Goal: Task Accomplishment & Management: Manage account settings

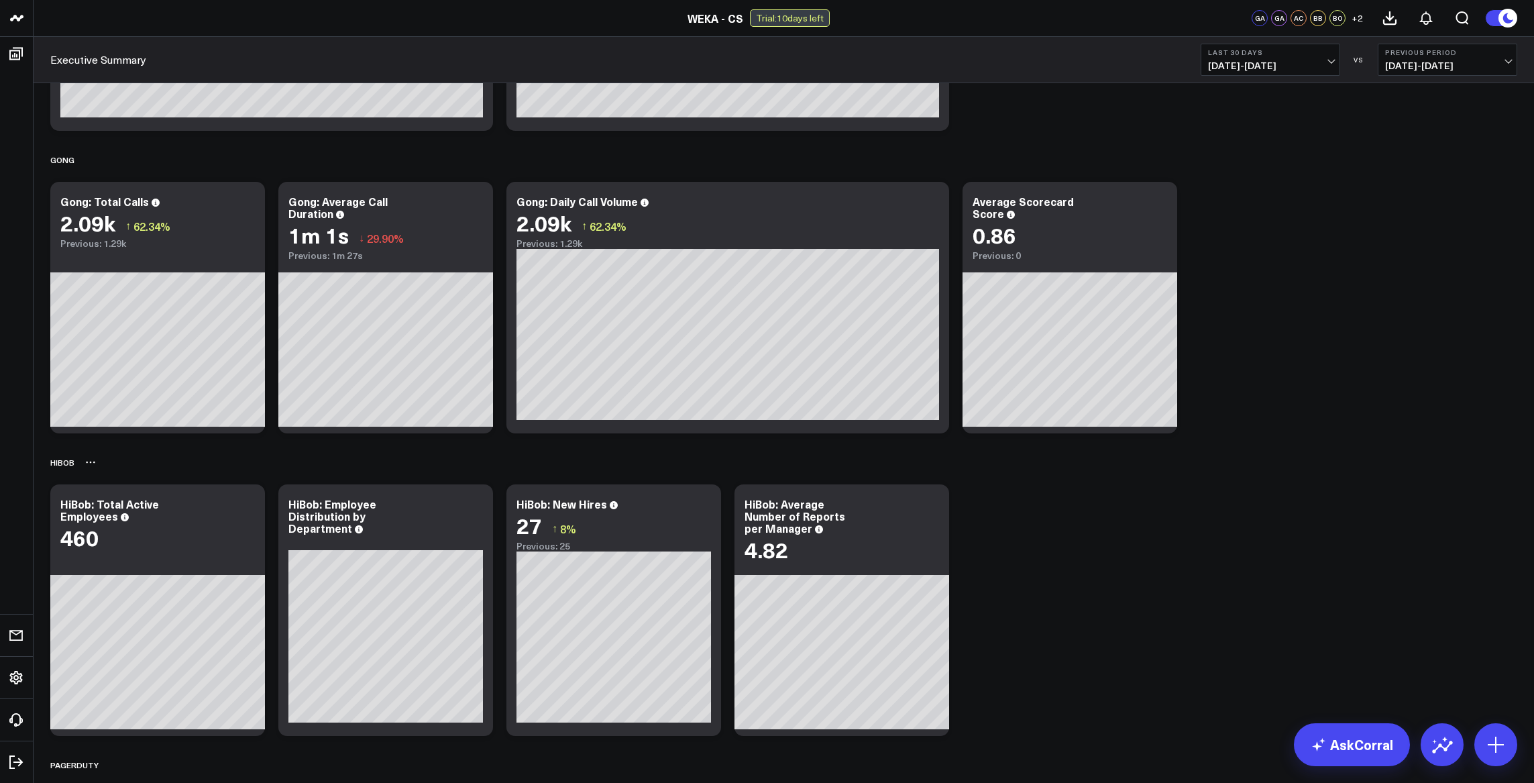
scroll to position [484, 0]
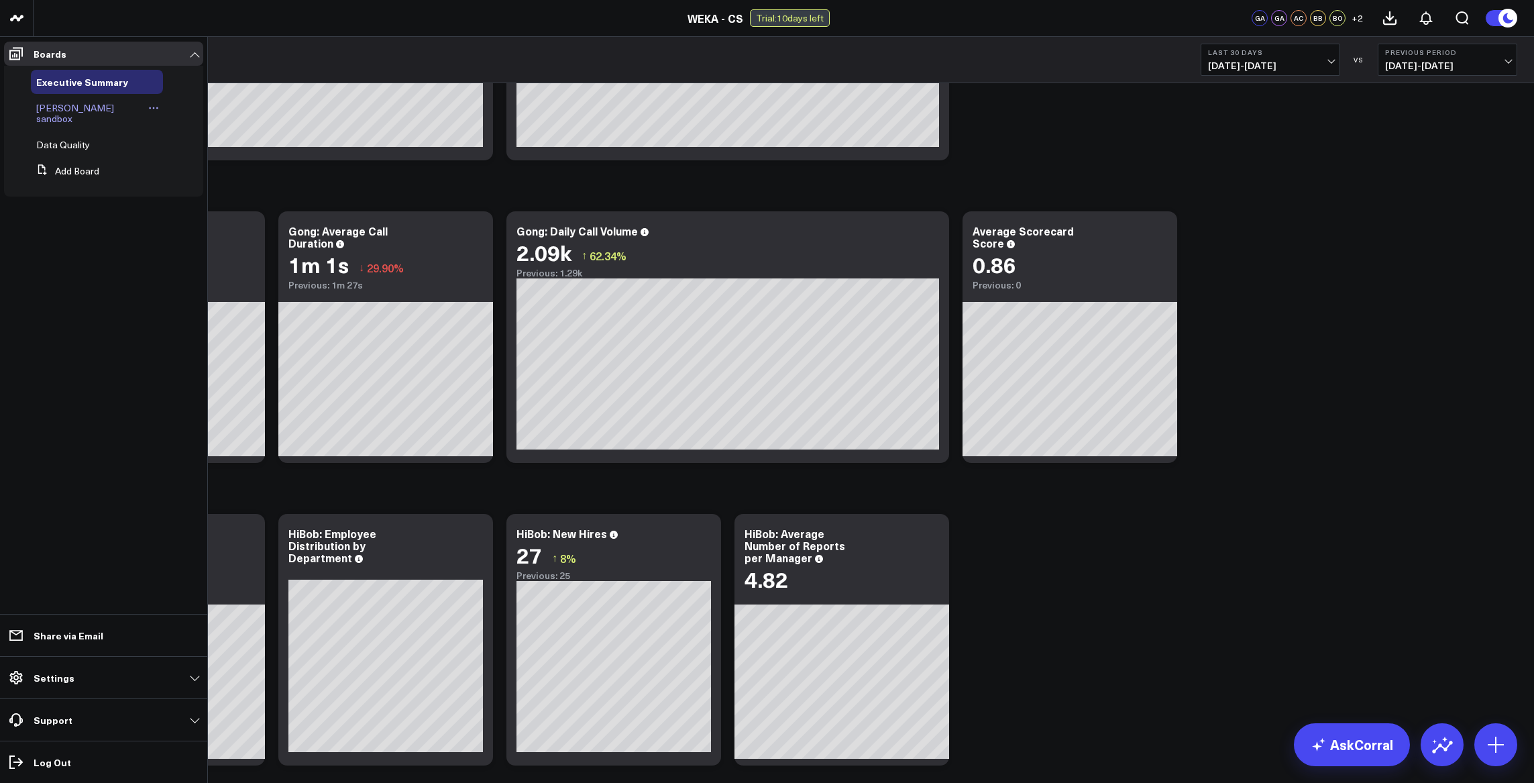
click at [115, 116] on div "[PERSON_NAME] sandbox" at bounding box center [97, 113] width 132 height 35
click at [66, 105] on span "[PERSON_NAME] sandbox" at bounding box center [75, 112] width 78 height 23
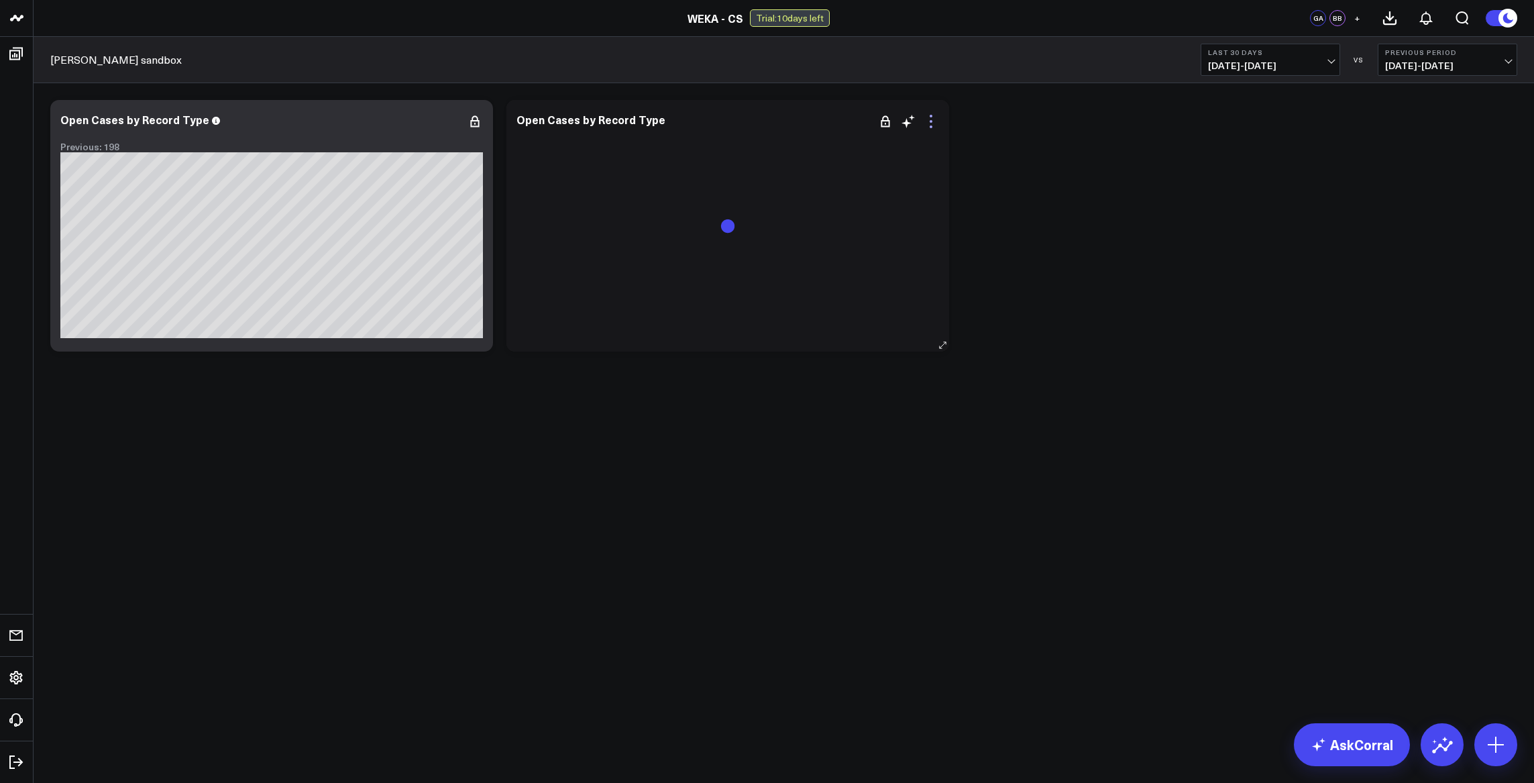
click at [929, 125] on icon at bounding box center [931, 121] width 16 height 16
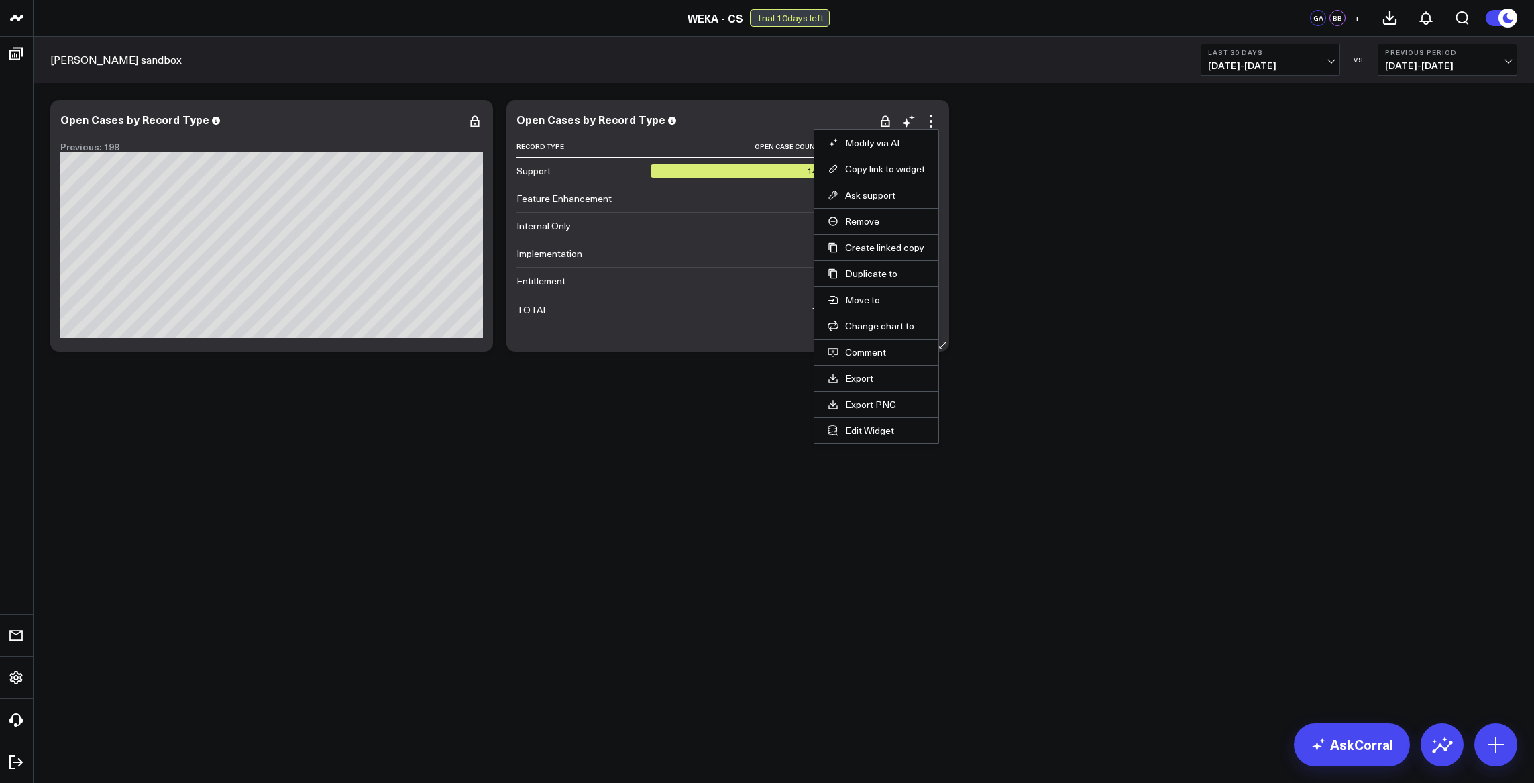
click at [808, 130] on div "Open Cases by Record Type Record Type Open Case Count Change Support 145 ↑ 190%…" at bounding box center [727, 225] width 423 height 225
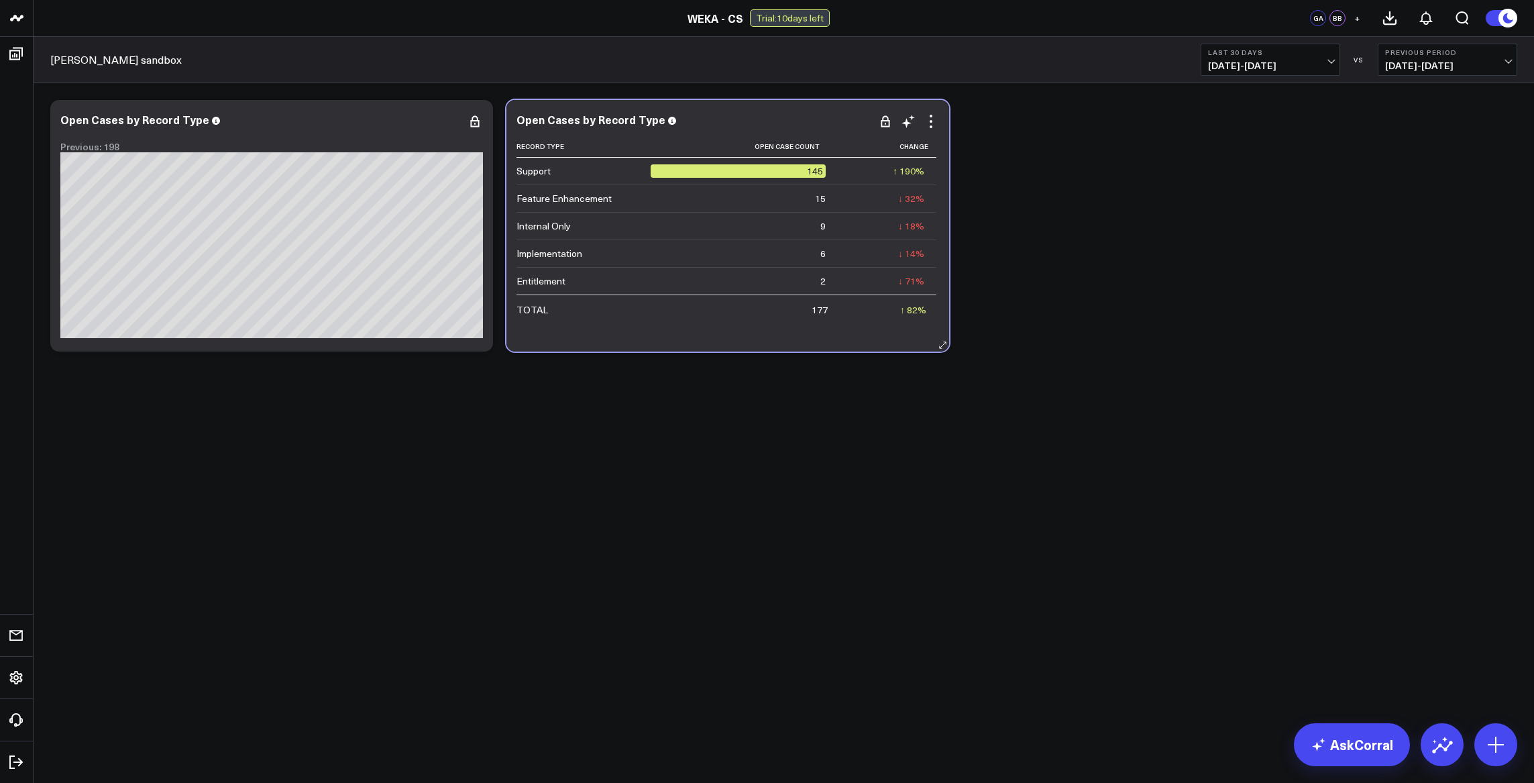
click at [787, 122] on div "Open Cases by Record Type" at bounding box center [727, 119] width 423 height 12
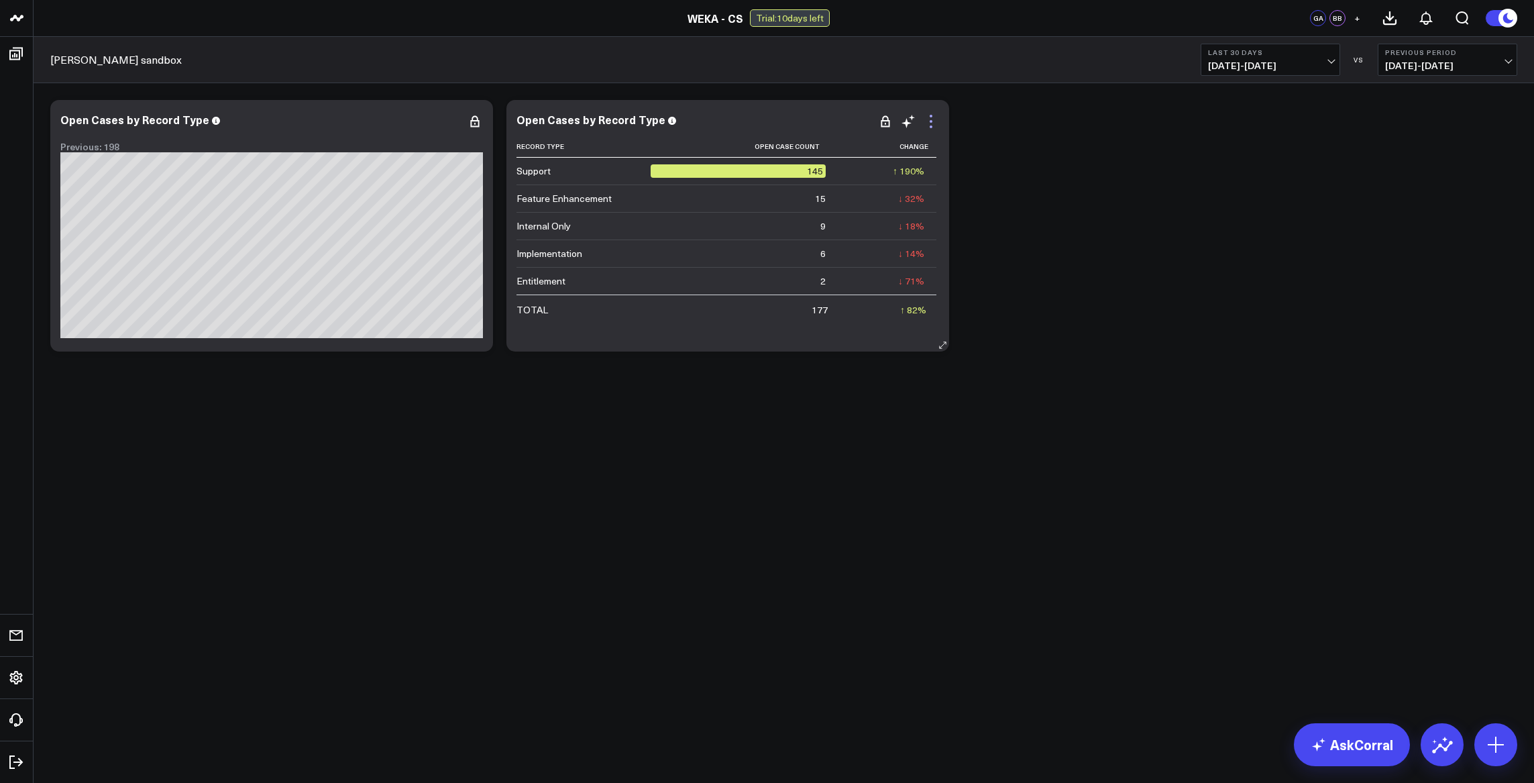
click at [936, 123] on icon at bounding box center [931, 121] width 16 height 16
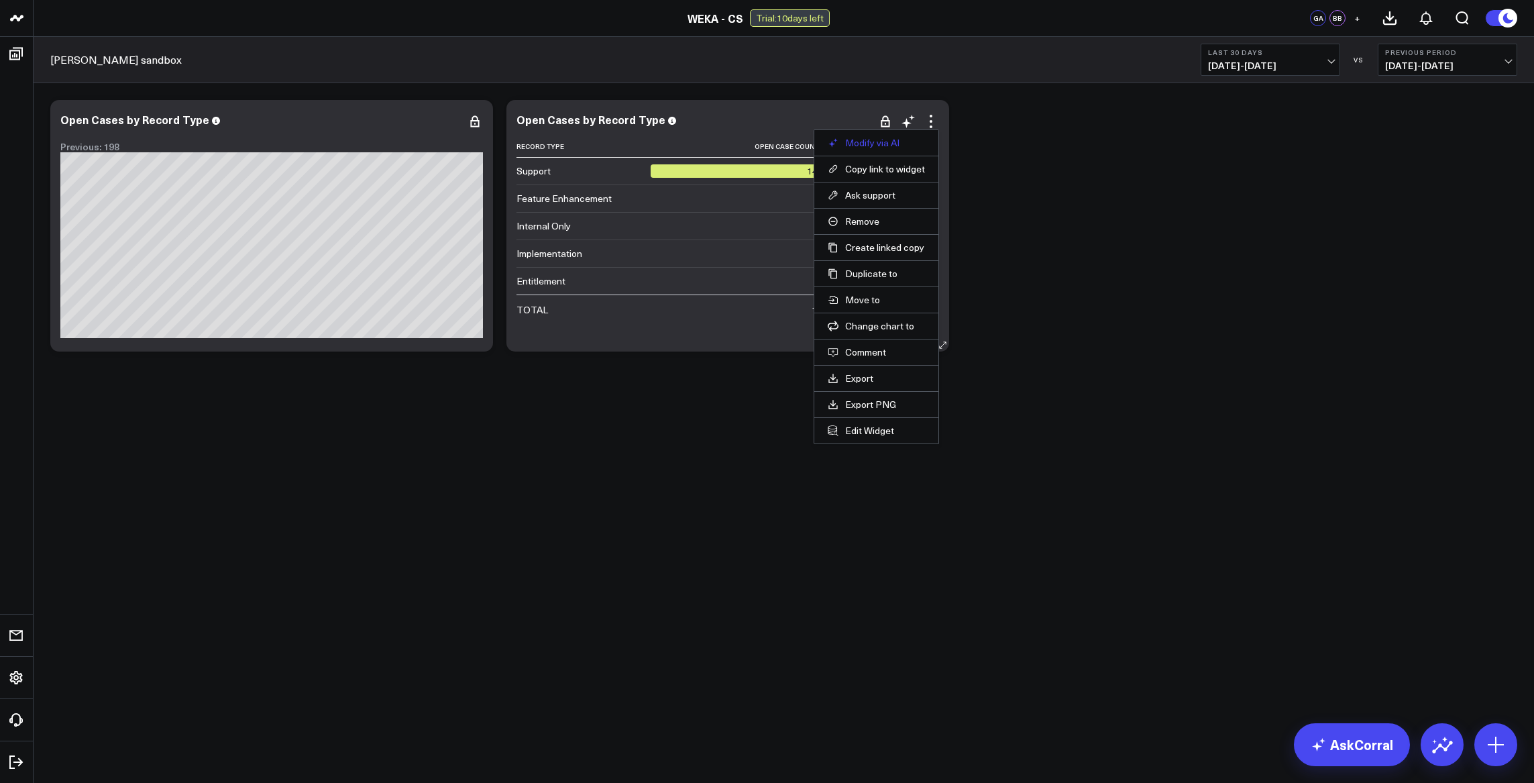
click at [893, 144] on button "Modify via AI" at bounding box center [876, 143] width 97 height 12
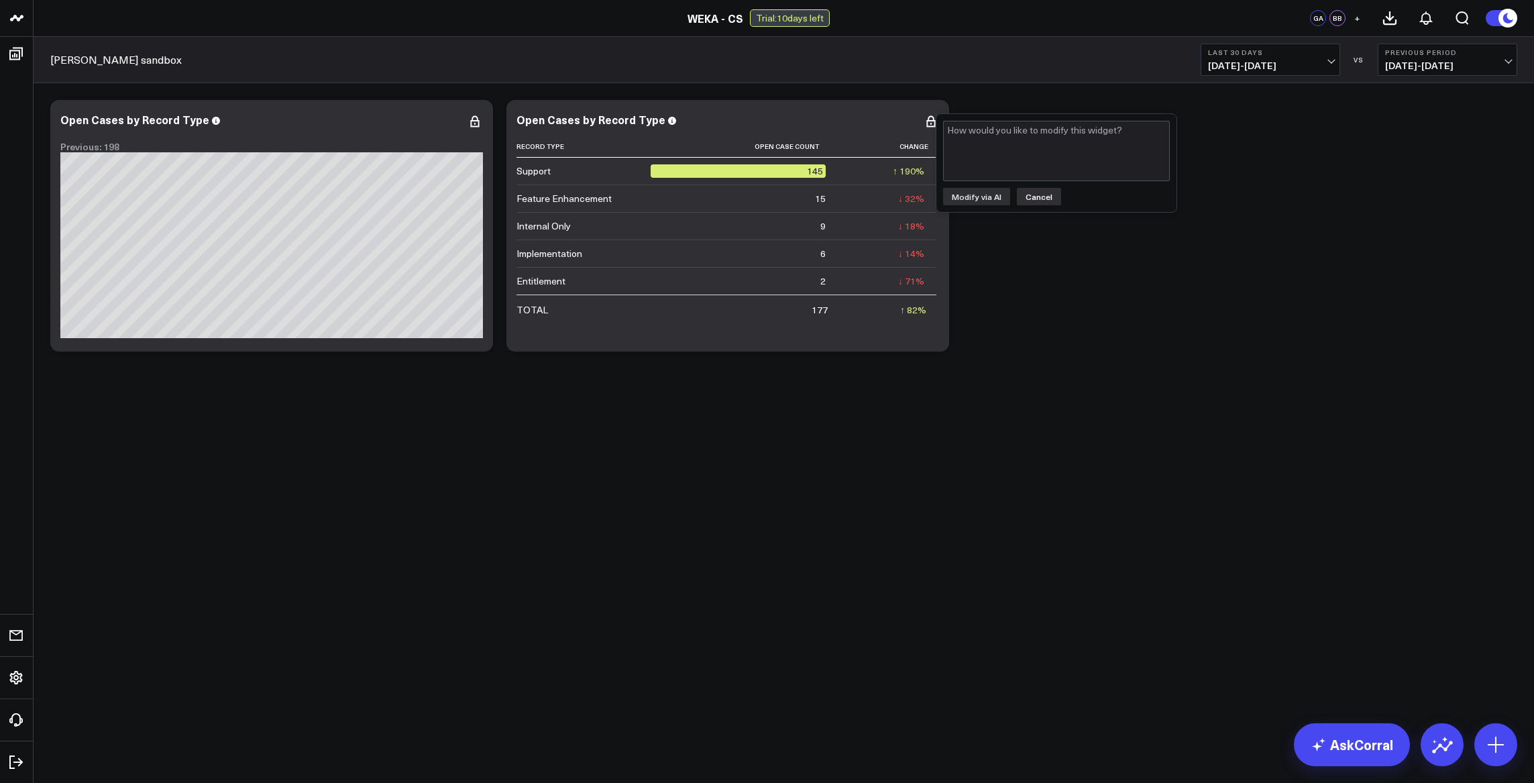
click at [1029, 199] on button "Cancel" at bounding box center [1039, 196] width 44 height 17
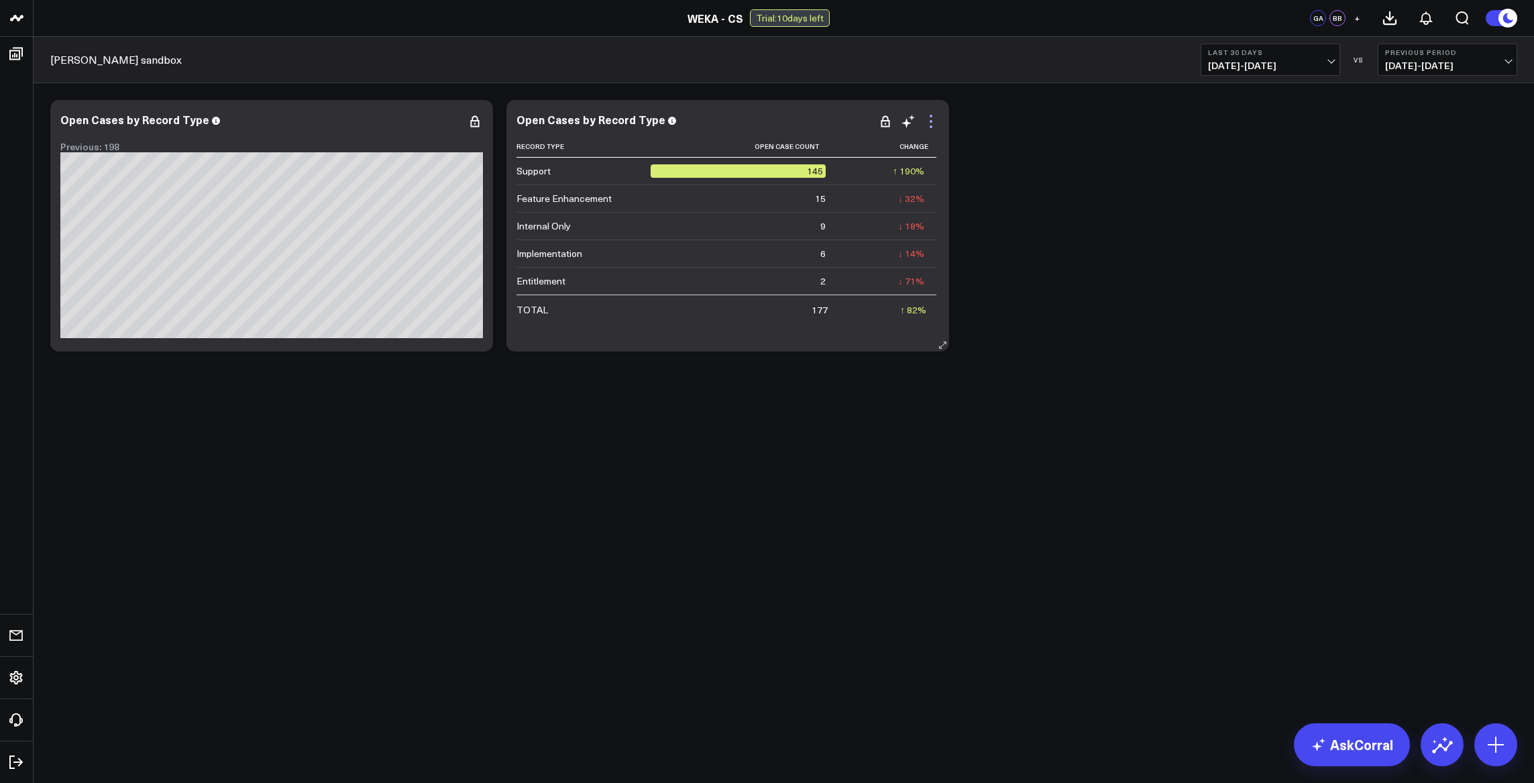
click at [931, 121] on icon at bounding box center [931, 121] width 3 height 3
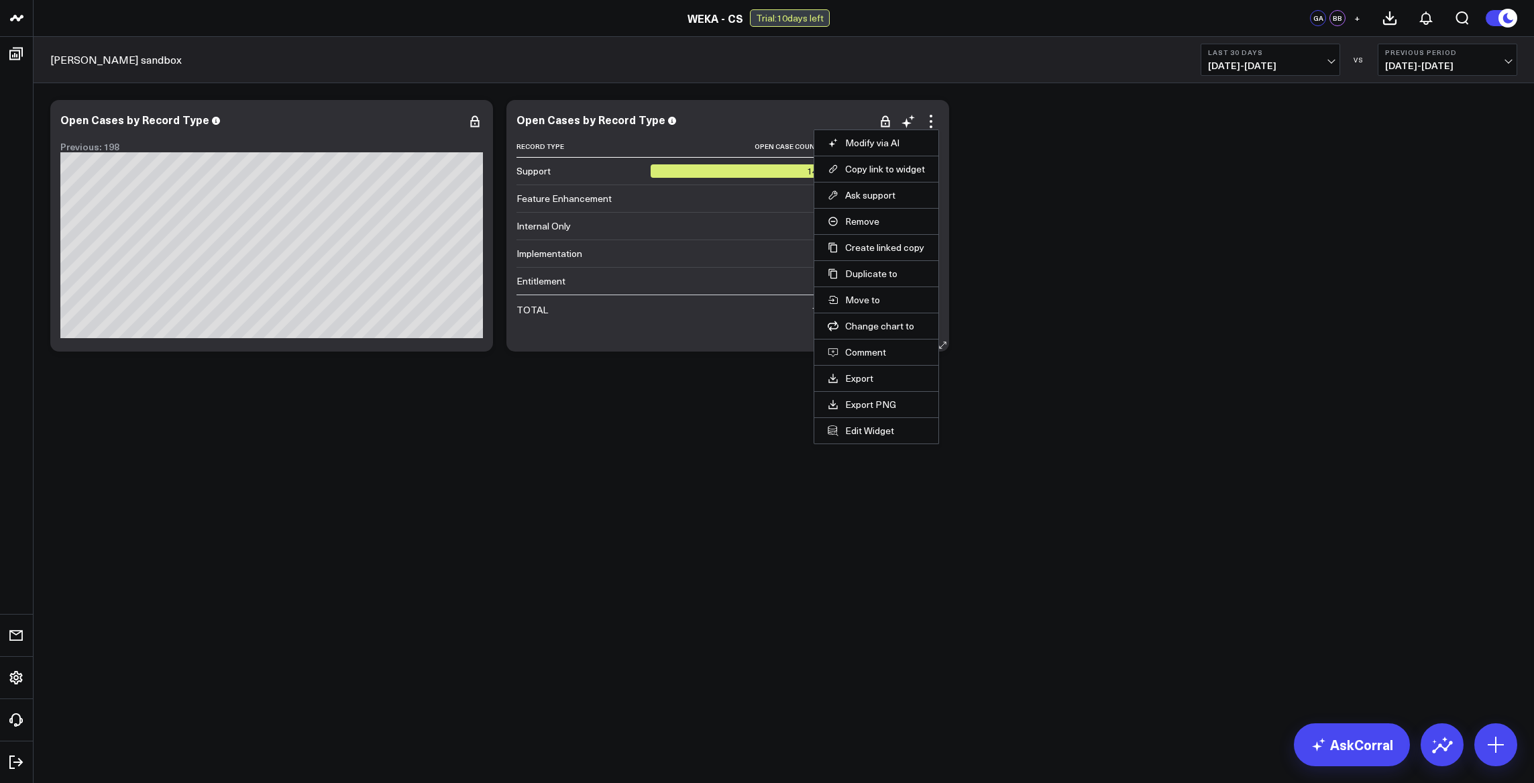
click at [842, 119] on div "Open Cases by Record Type" at bounding box center [727, 119] width 423 height 12
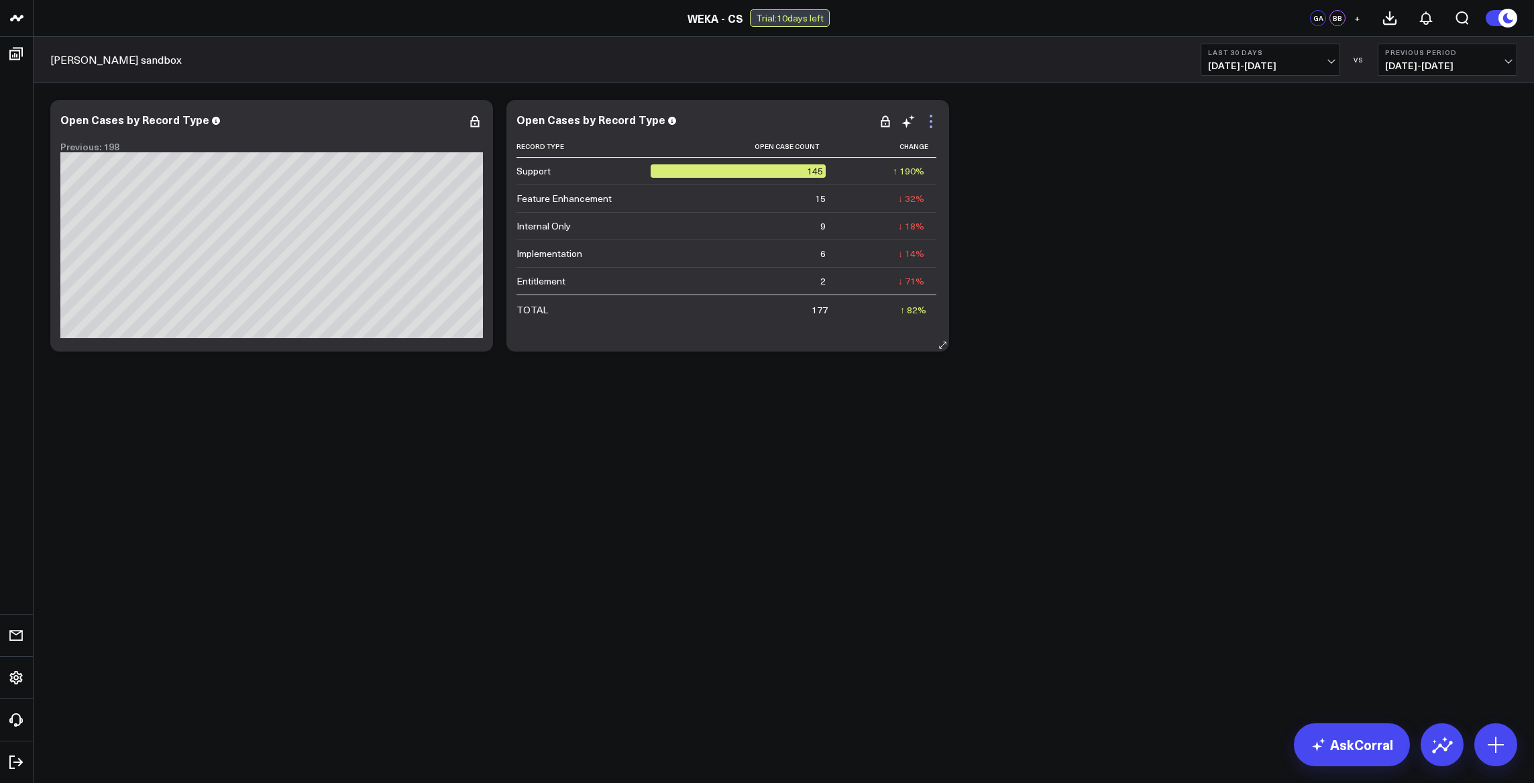
click at [929, 121] on icon at bounding box center [931, 121] width 16 height 16
click at [1197, 202] on div "Modify via AI Copy link to widget Ask support Remove Create linked copy Executi…" at bounding box center [784, 225] width 1480 height 265
click at [937, 121] on icon at bounding box center [931, 121] width 16 height 16
click at [1196, 209] on div "Modify via AI Copy link to widget Ask support Remove Create linked copy Executi…" at bounding box center [784, 225] width 1480 height 265
click at [934, 119] on icon at bounding box center [931, 121] width 16 height 16
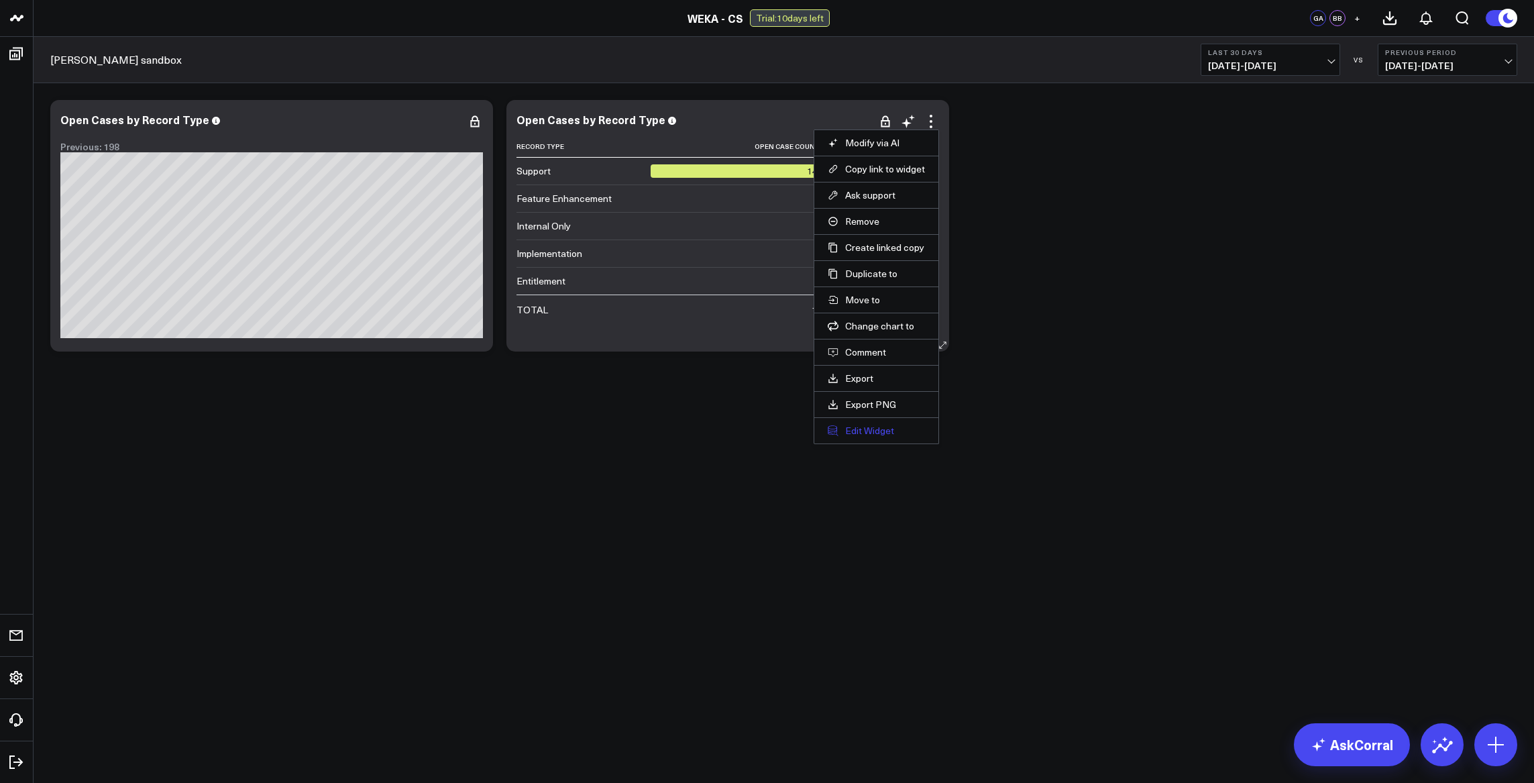
click at [867, 430] on button "Edit Widget" at bounding box center [876, 431] width 97 height 12
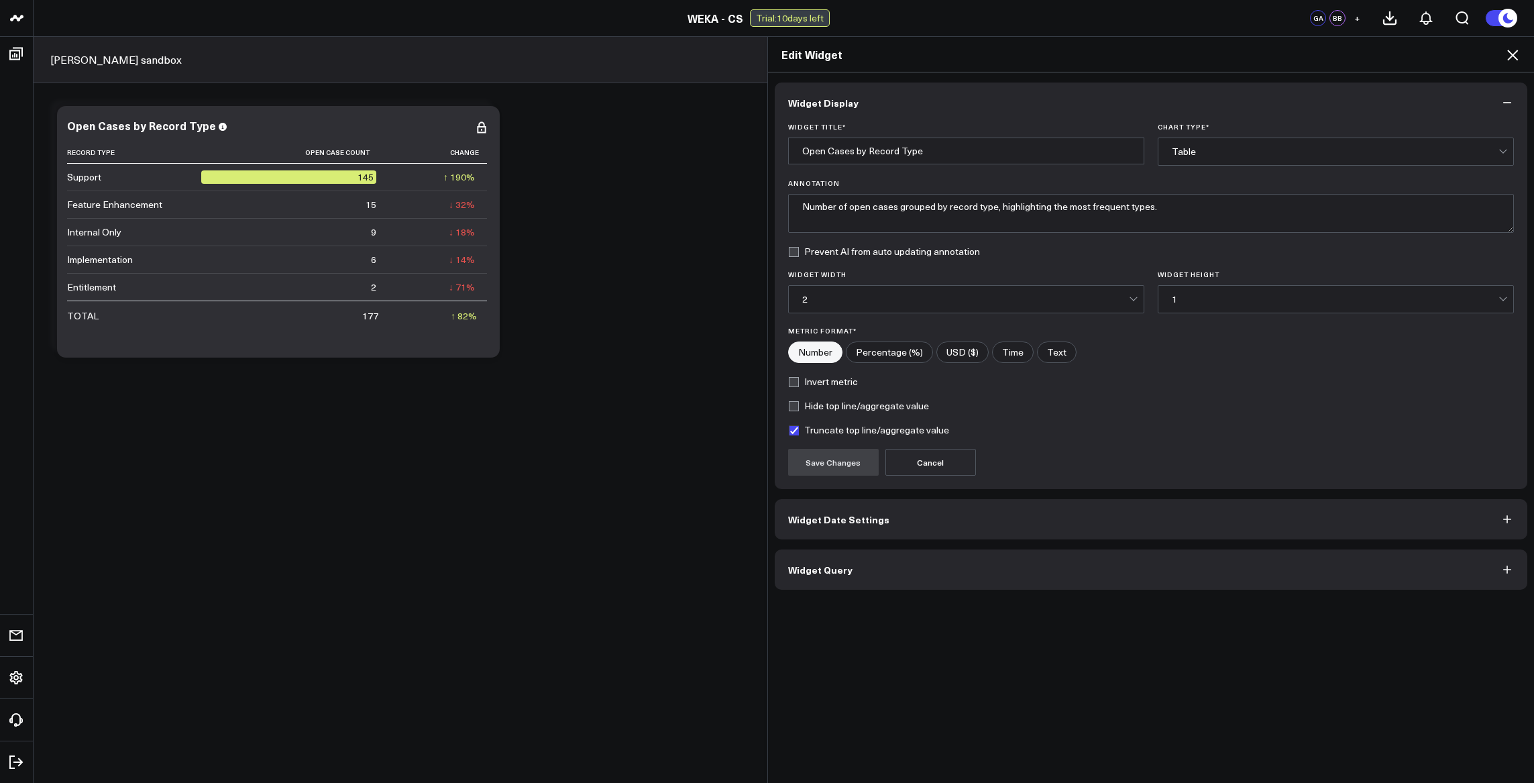
click at [975, 514] on button "Widget Date Settings" at bounding box center [1151, 519] width 753 height 40
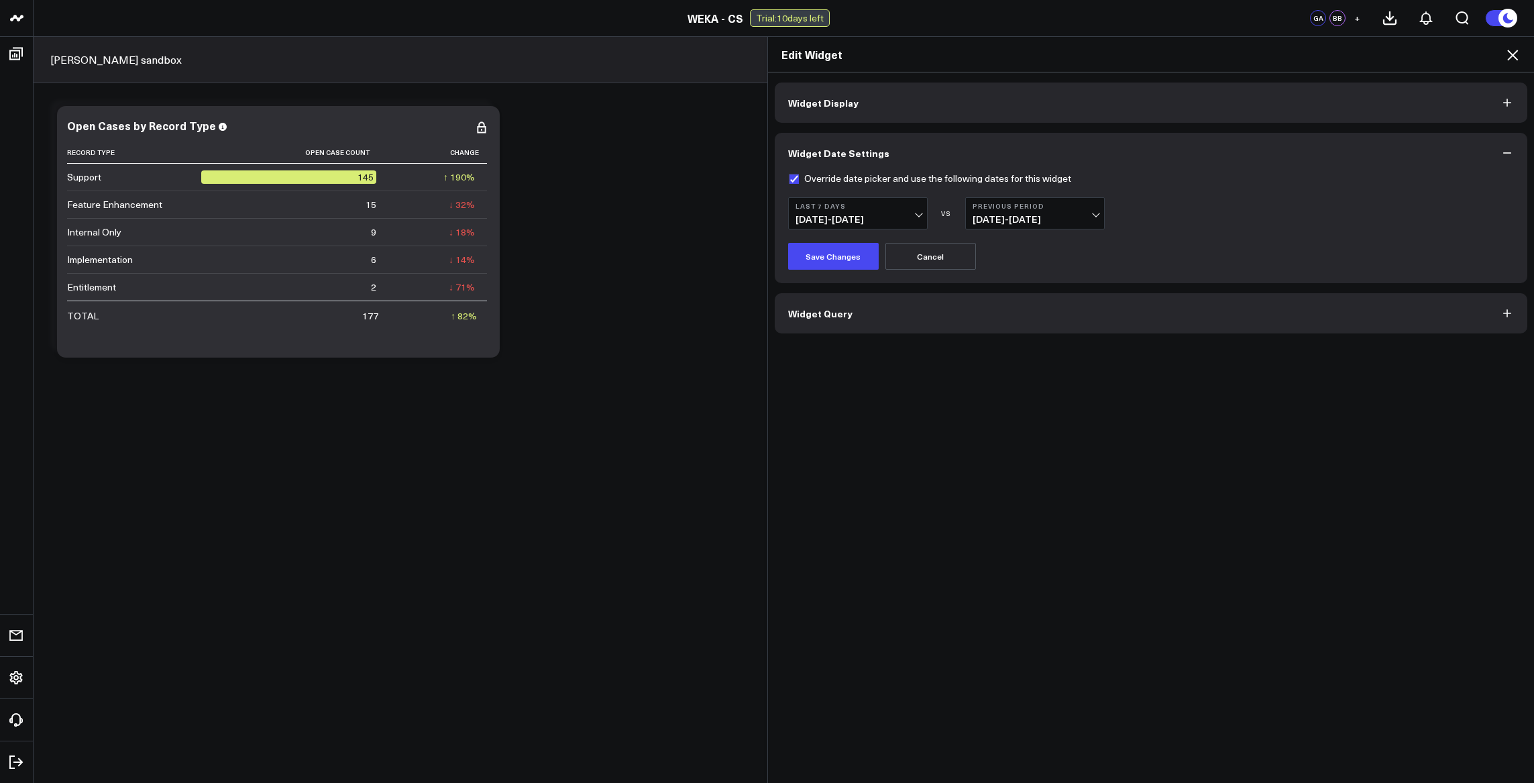
click at [1047, 115] on button "Widget Display" at bounding box center [1151, 103] width 753 height 40
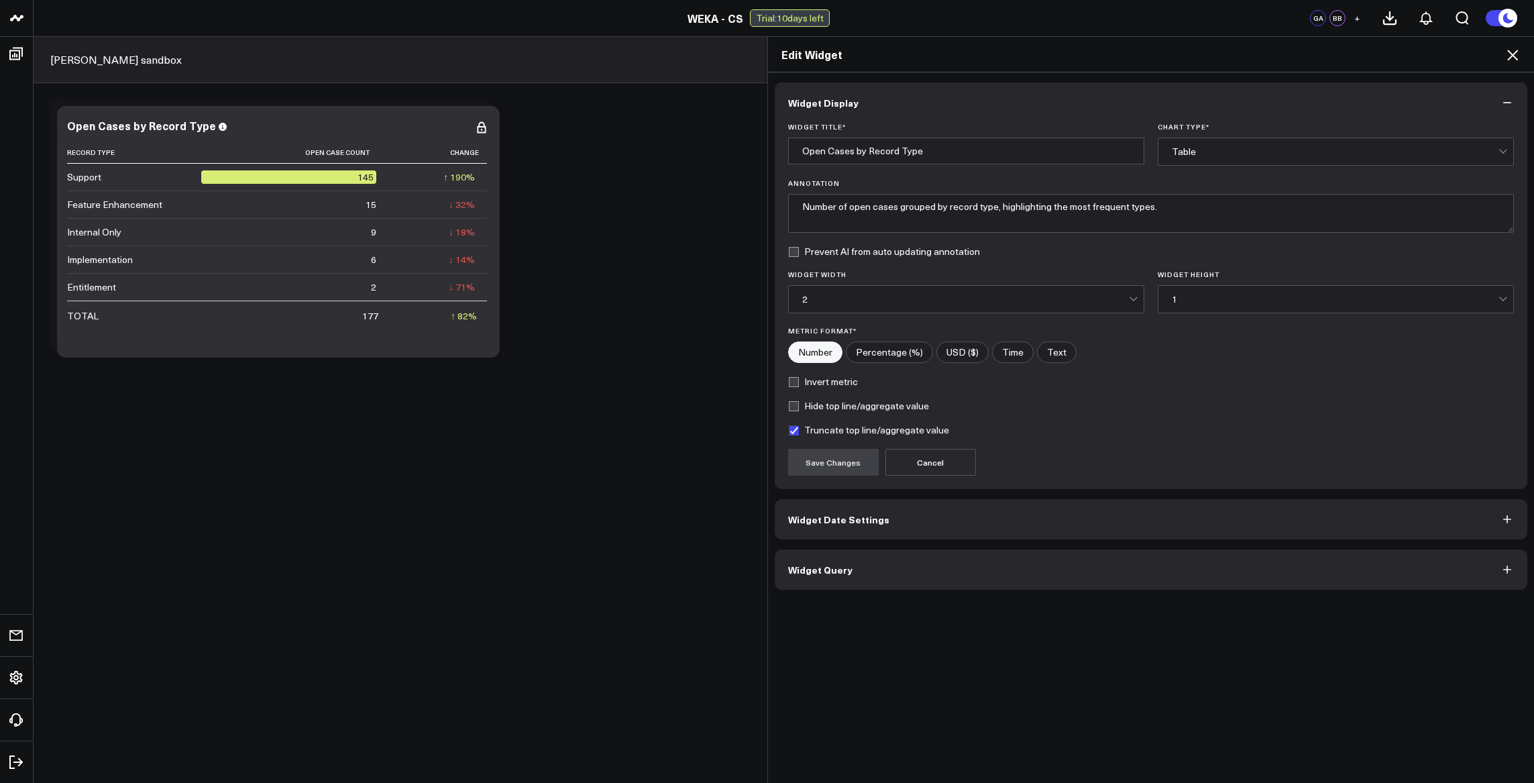
click at [873, 580] on button "Widget Query" at bounding box center [1151, 569] width 753 height 40
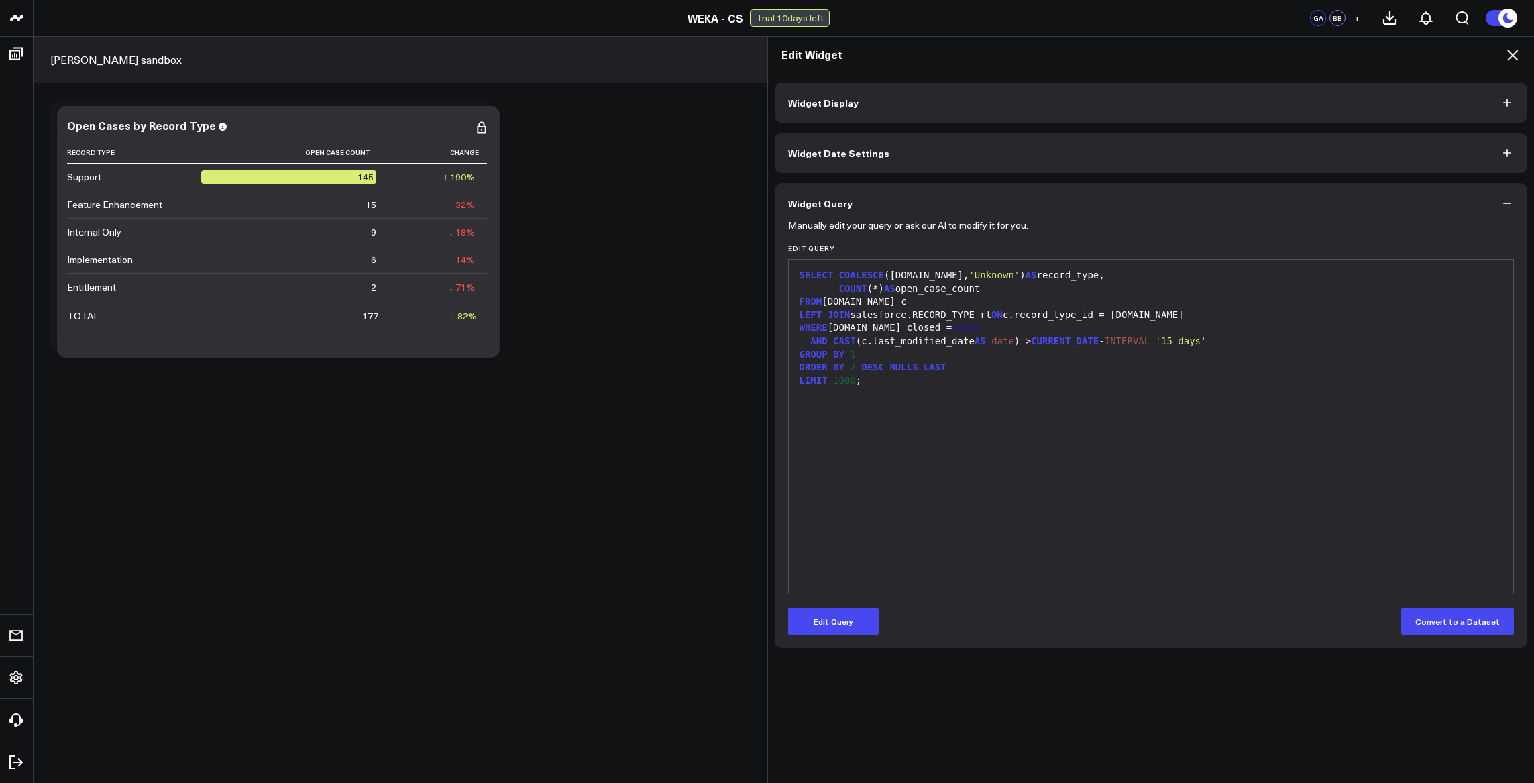
click at [948, 162] on button "Widget Date Settings" at bounding box center [1151, 153] width 753 height 40
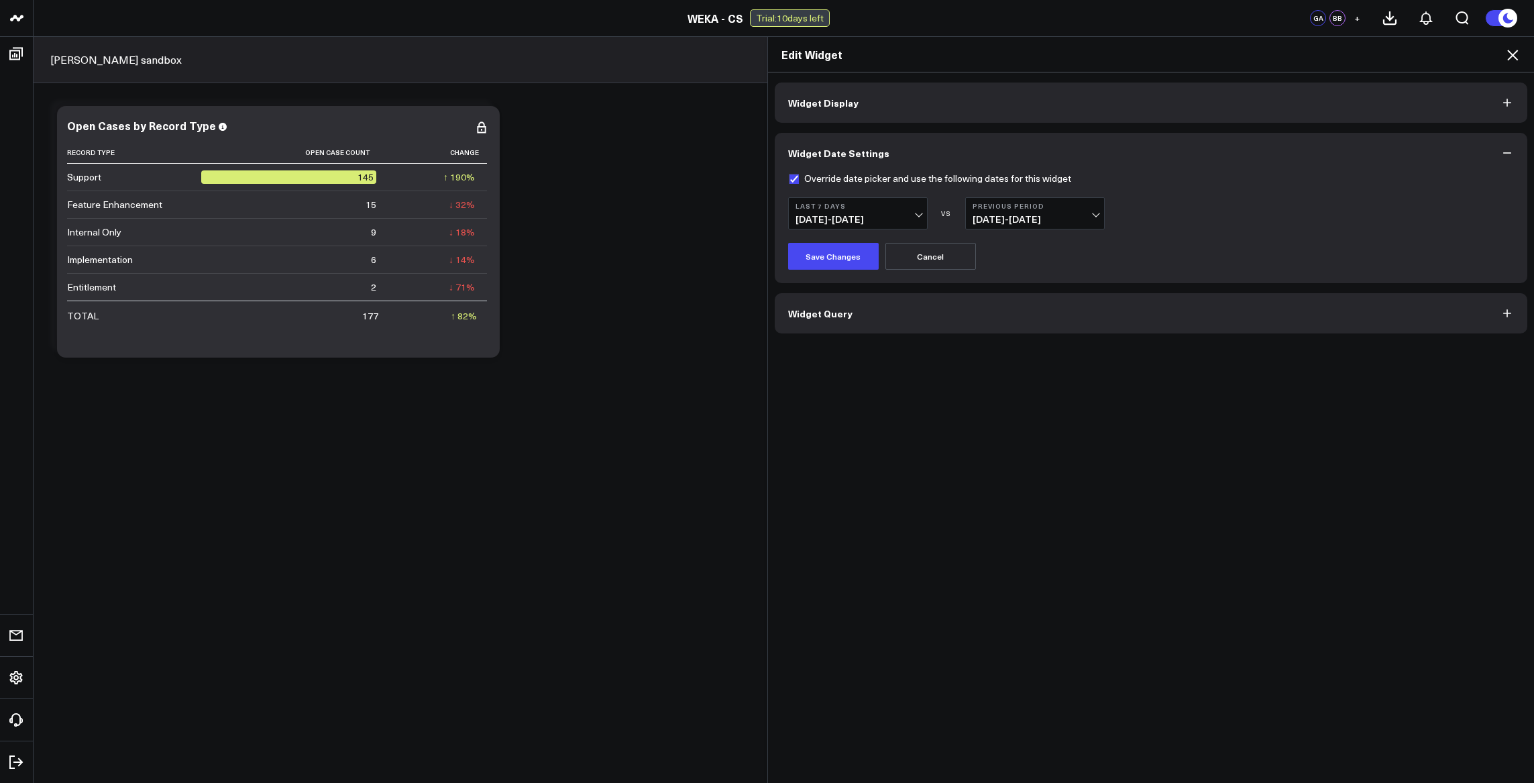
click at [15, 684] on div "Edit Widget Widget Display Widget Date Settings Override date picker and use th…" at bounding box center [767, 409] width 1534 height 747
click at [946, 254] on button "Cancel" at bounding box center [930, 256] width 91 height 27
click at [24, 679] on div "Edit Widget Widget Display Widget Date Settings Override date picker and use th…" at bounding box center [767, 409] width 1534 height 747
click at [22, 676] on div "Edit Widget Widget Display Widget Date Settings Override date picker and use th…" at bounding box center [767, 409] width 1534 height 747
click at [1513, 56] on icon at bounding box center [1512, 55] width 11 height 11
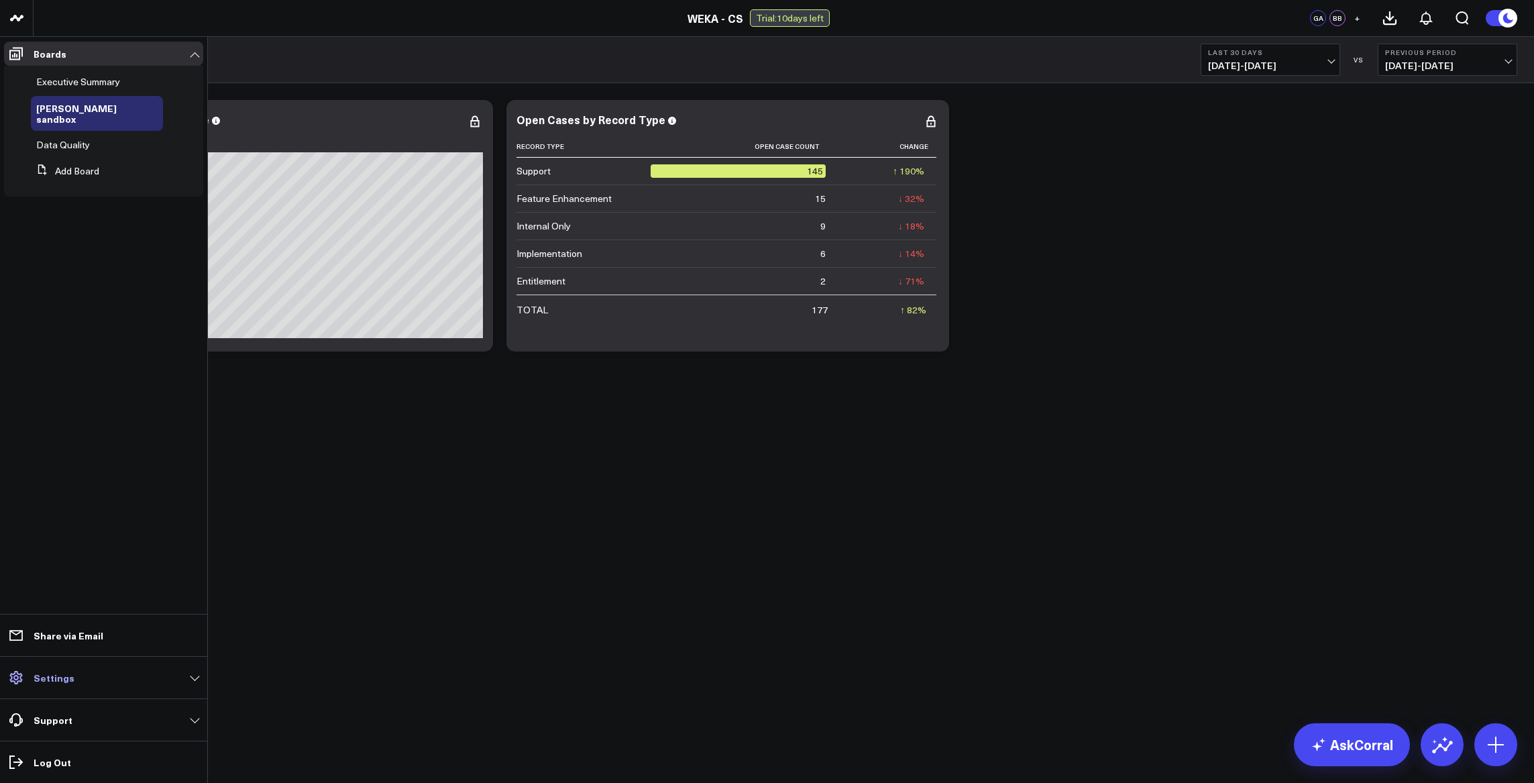
click at [105, 678] on link "Settings" at bounding box center [103, 677] width 199 height 24
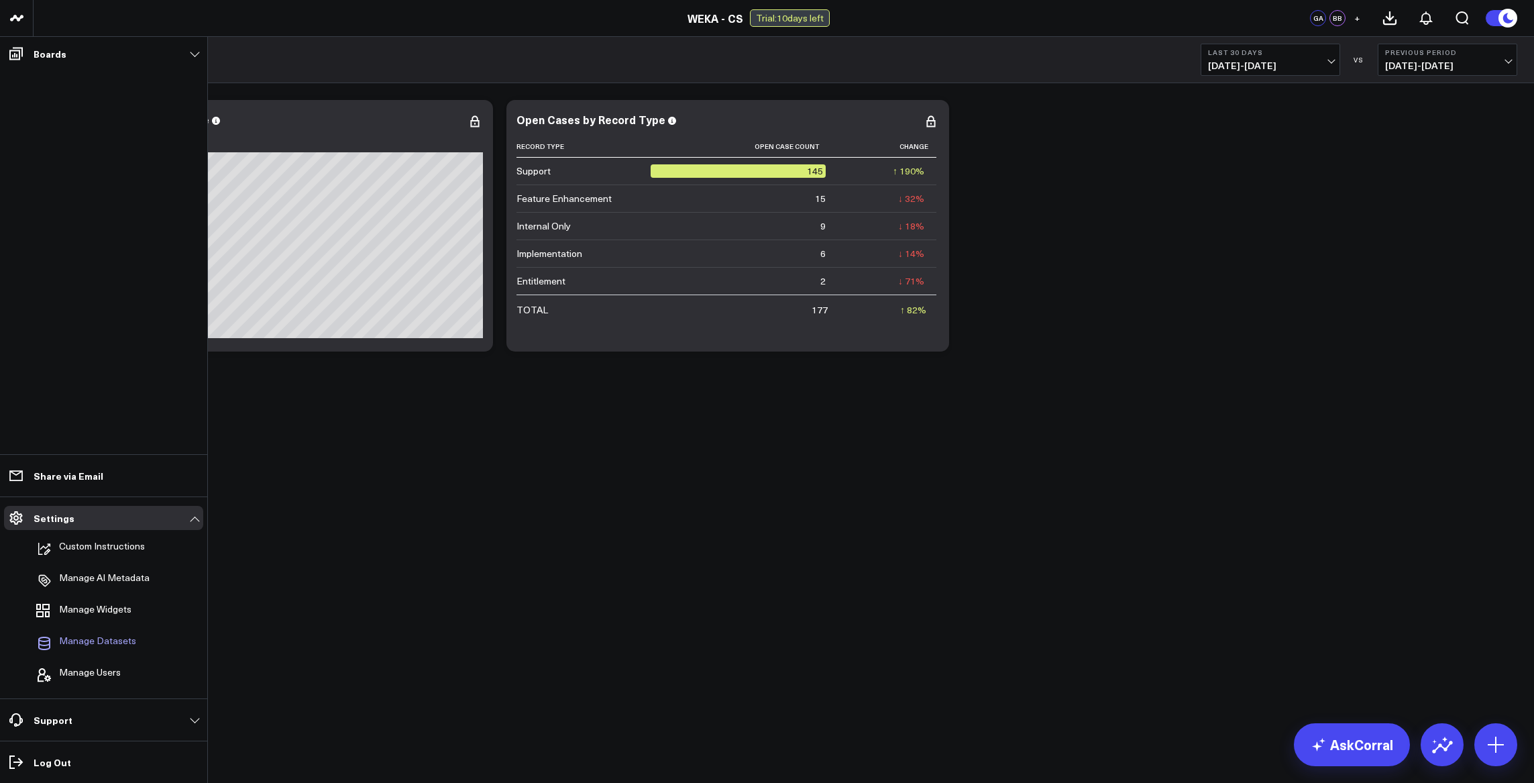
click at [106, 640] on span "Manage Datasets" at bounding box center [97, 643] width 77 height 16
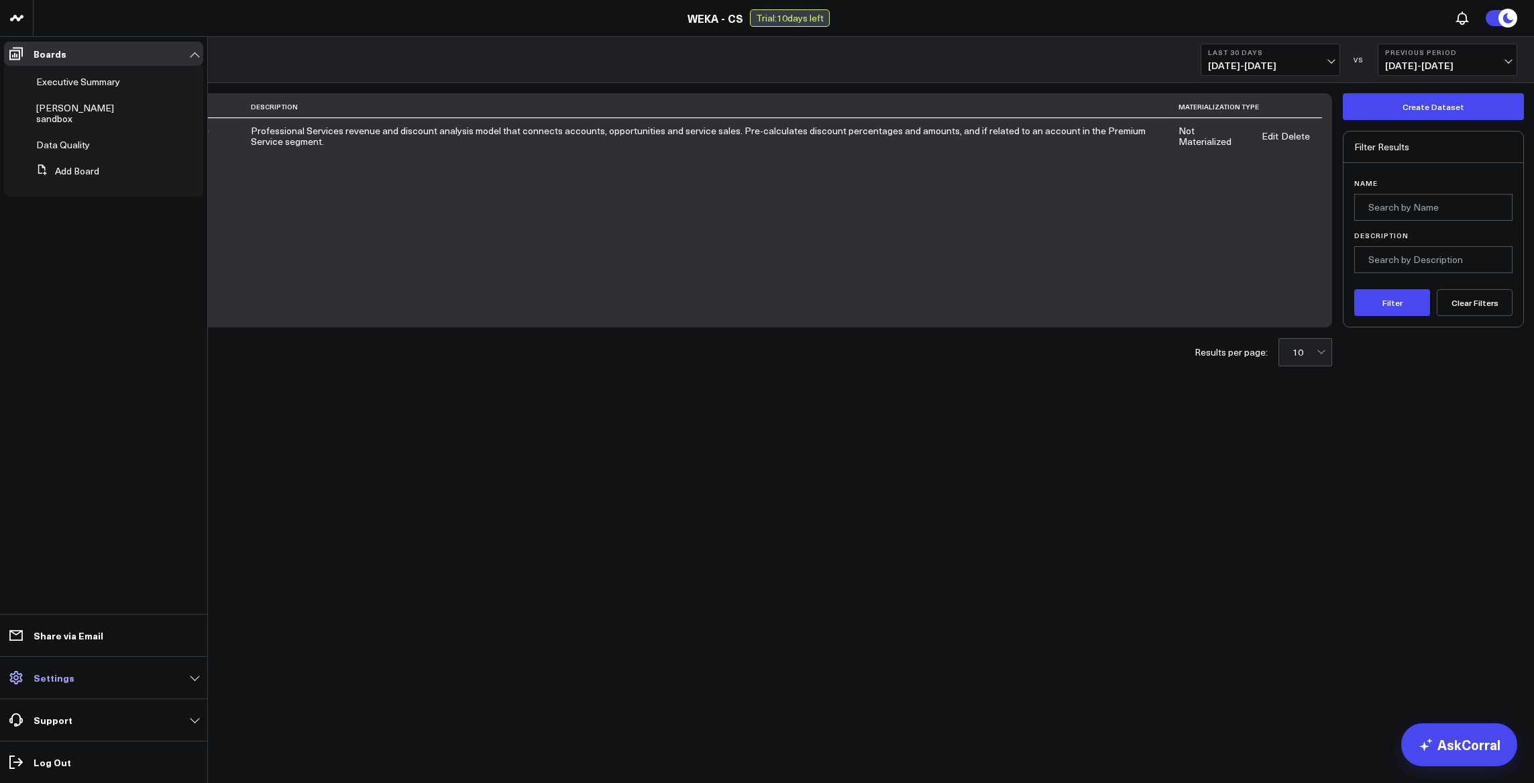
click at [155, 674] on link "Settings" at bounding box center [103, 677] width 199 height 24
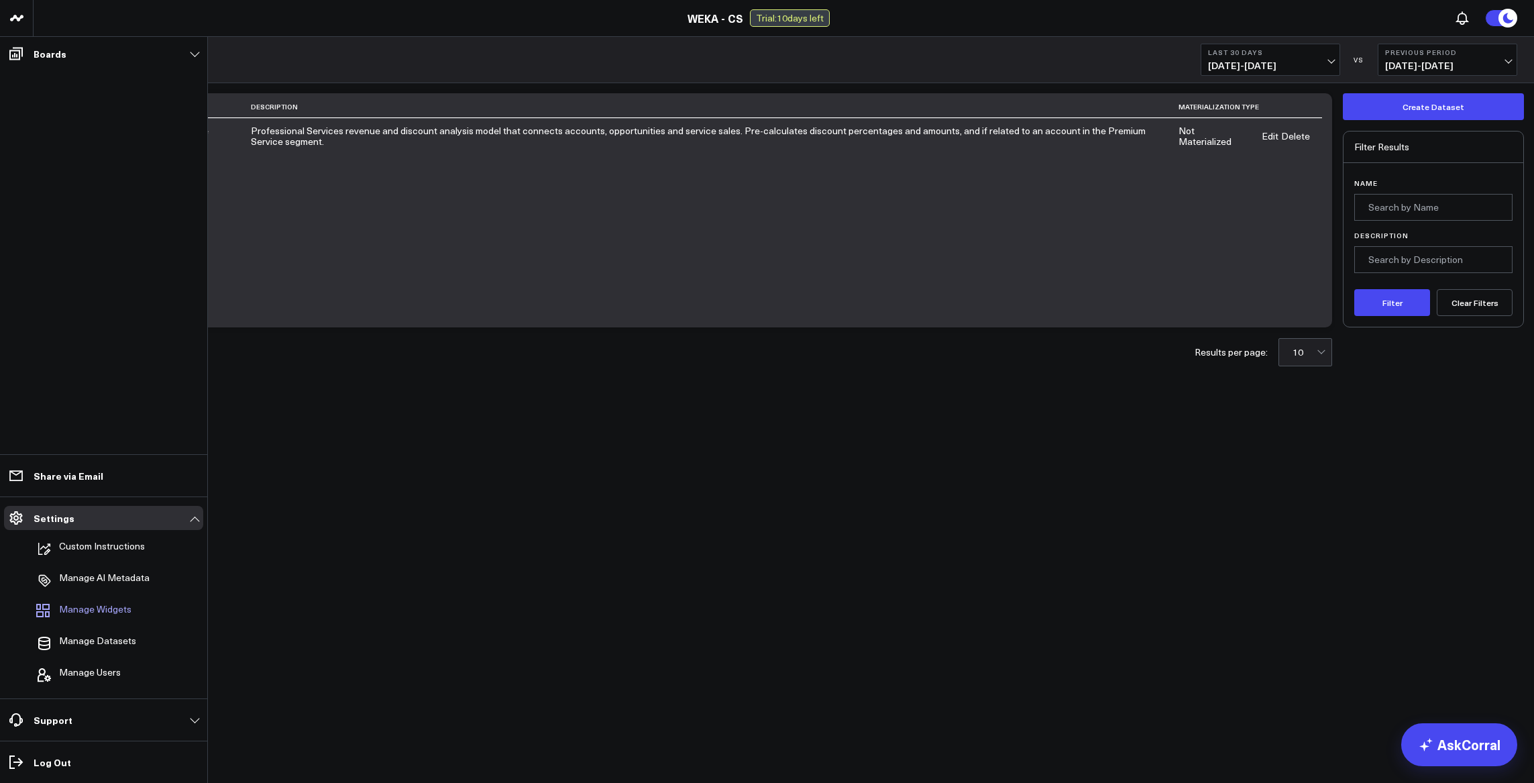
click at [127, 610] on span "Manage Widgets" at bounding box center [95, 612] width 72 height 16
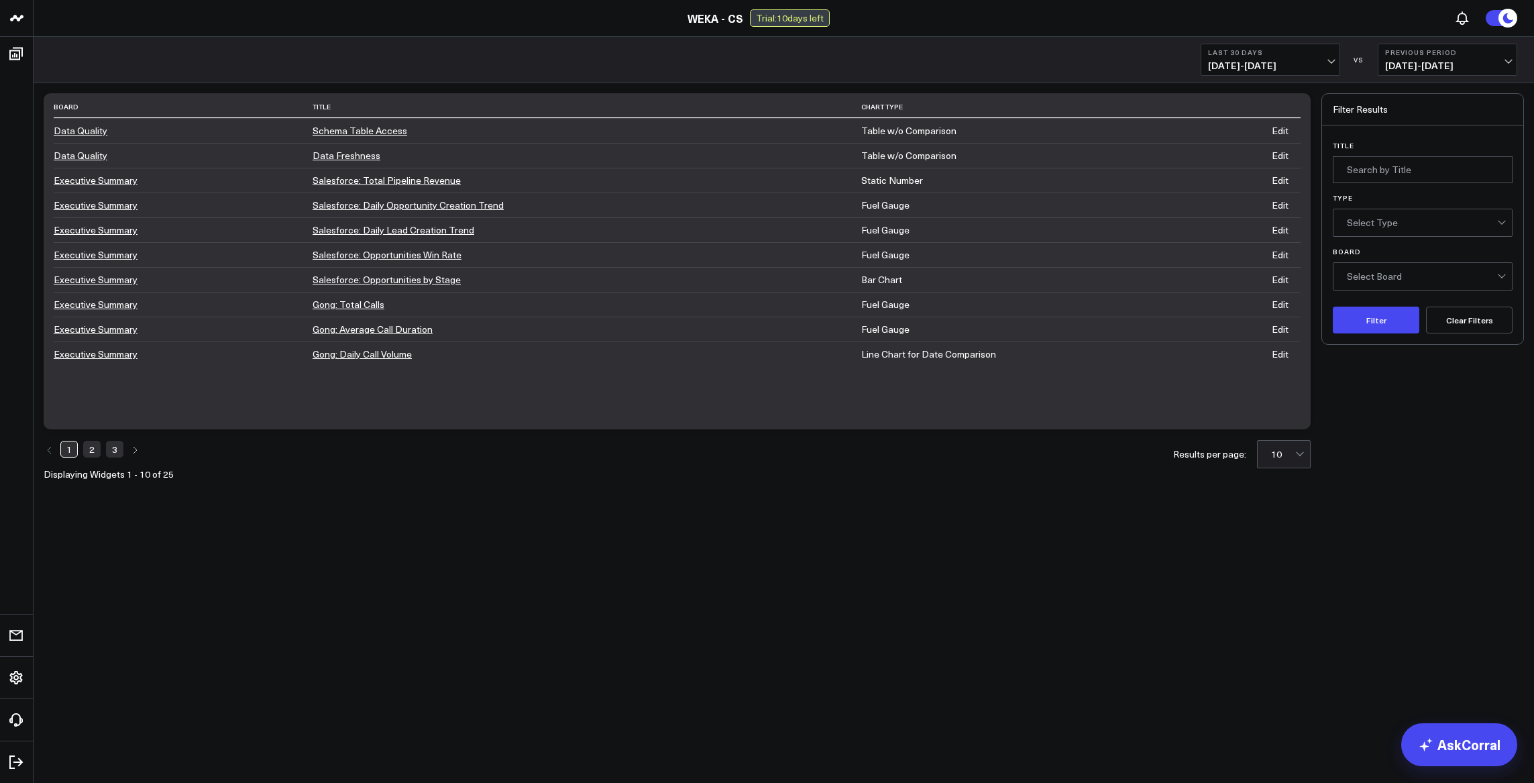
click at [370, 131] on link "Schema Table Access" at bounding box center [360, 130] width 95 height 13
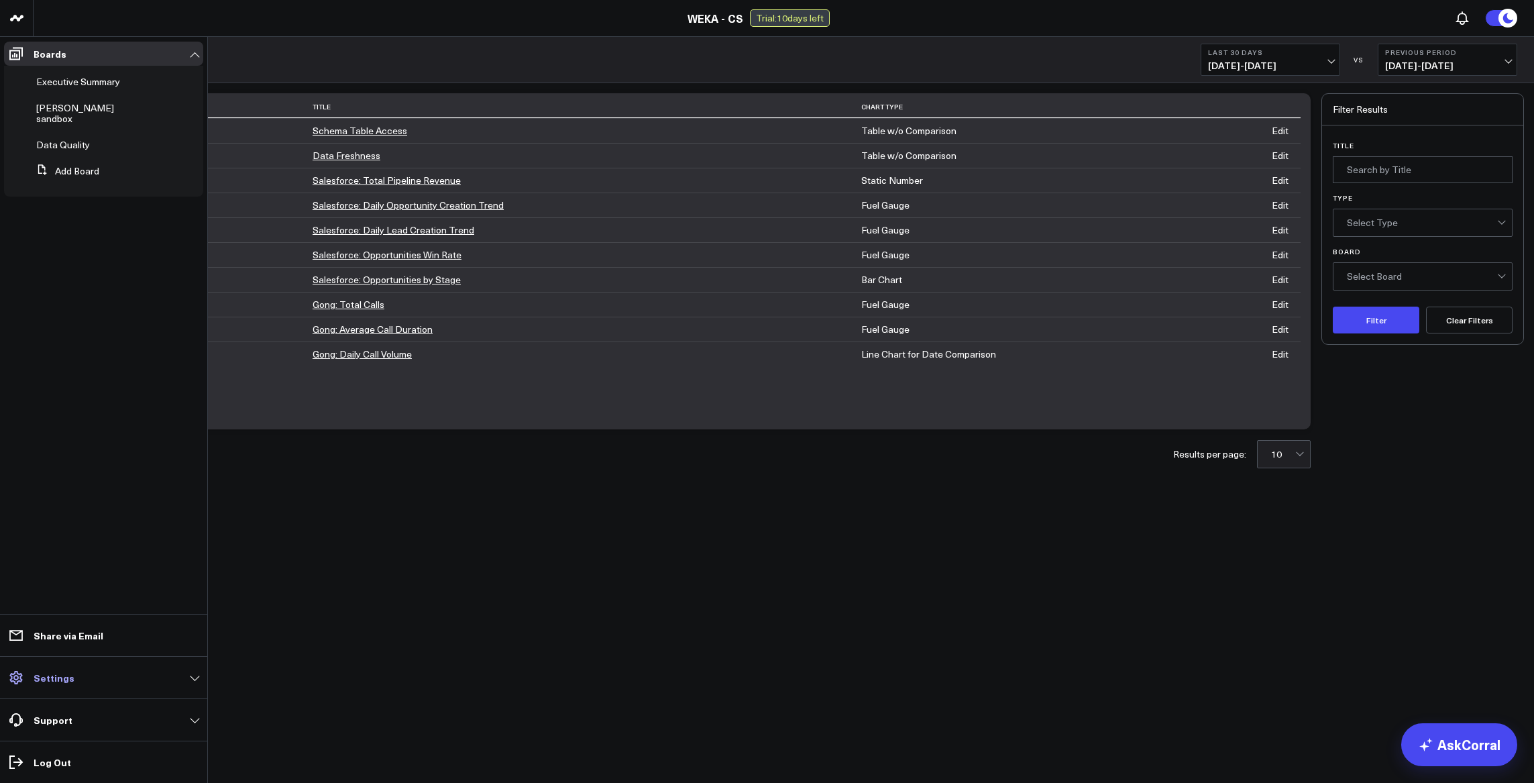
click at [91, 671] on link "Settings" at bounding box center [103, 677] width 199 height 24
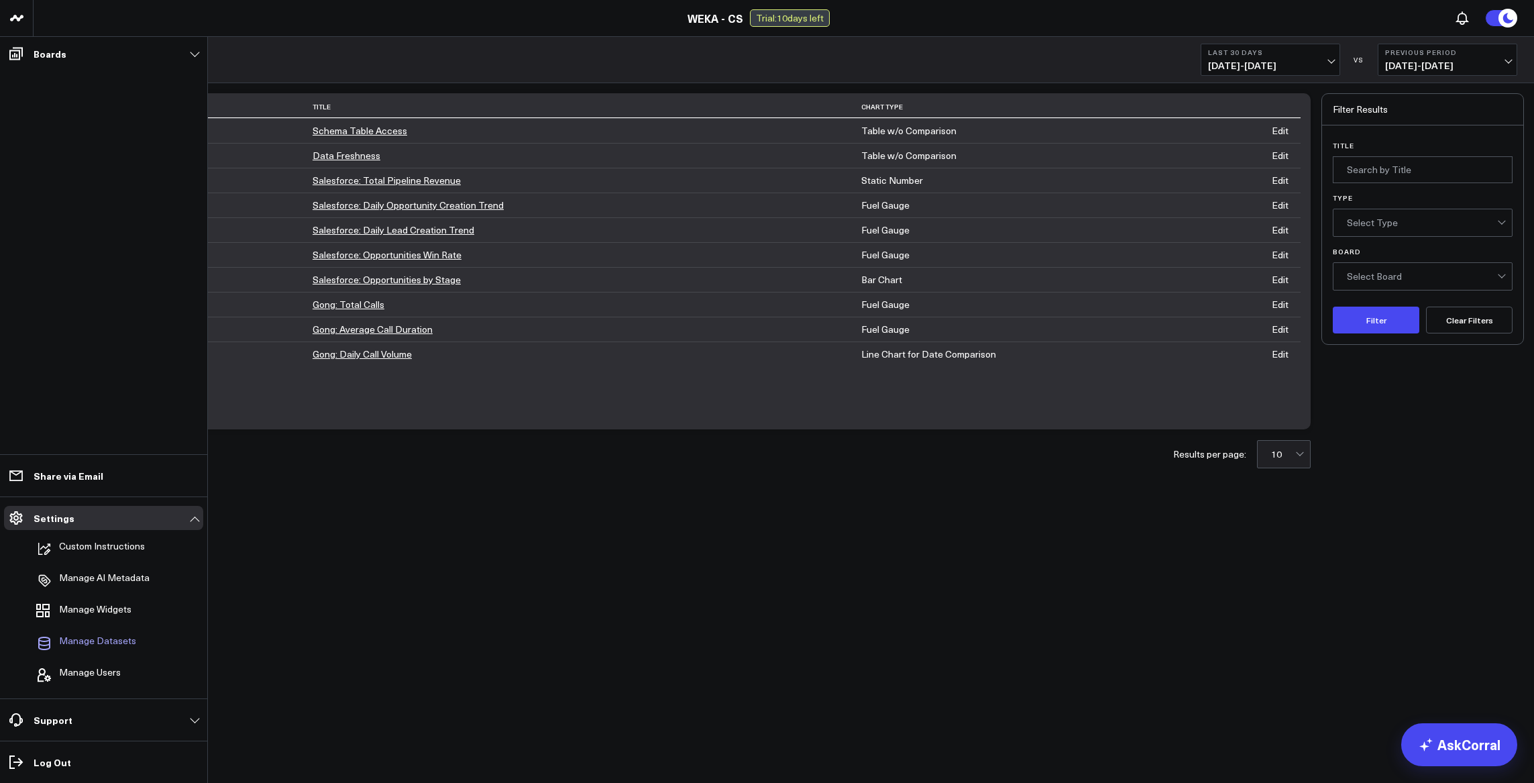
click at [125, 643] on span "Manage Datasets" at bounding box center [97, 643] width 77 height 16
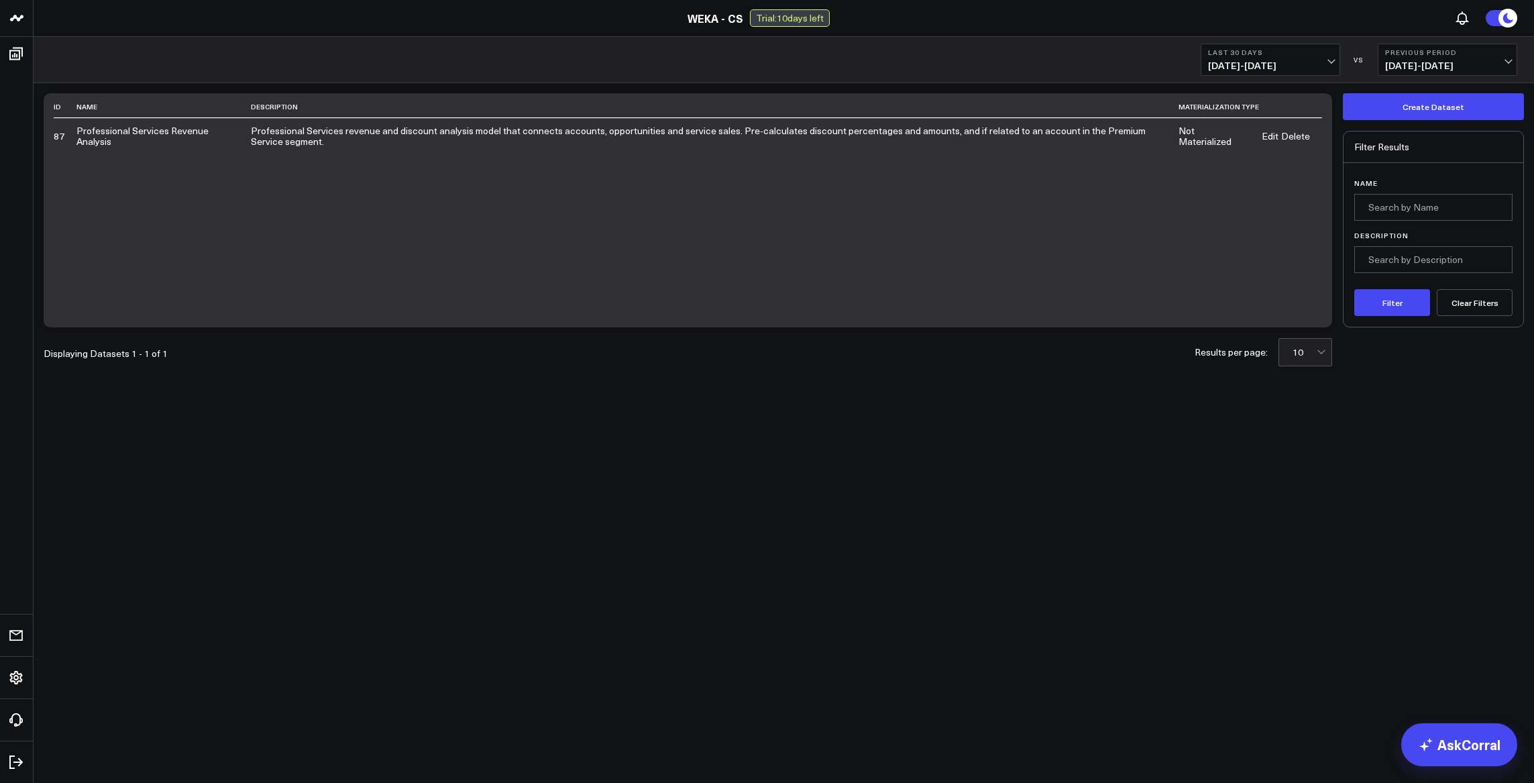
click at [139, 138] on td "Professional Services Revenue Analysis" at bounding box center [163, 136] width 174 height 36
click at [140, 132] on td "Professional Services Revenue Analysis" at bounding box center [163, 136] width 174 height 36
click at [810, 137] on td "Professional Services revenue and discount analysis model that connects account…" at bounding box center [715, 136] width 928 height 36
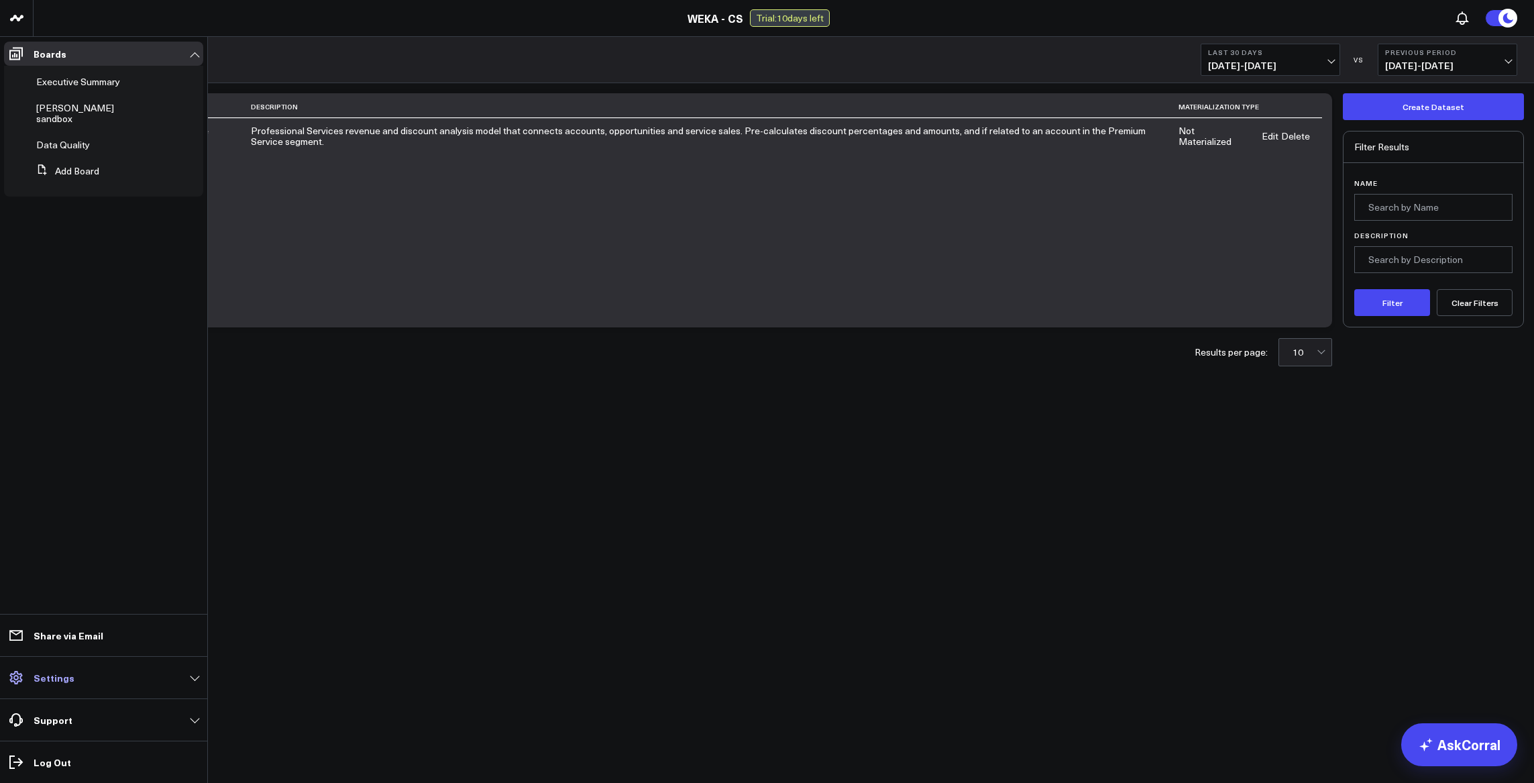
click at [47, 683] on p "Settings" at bounding box center [54, 677] width 41 height 11
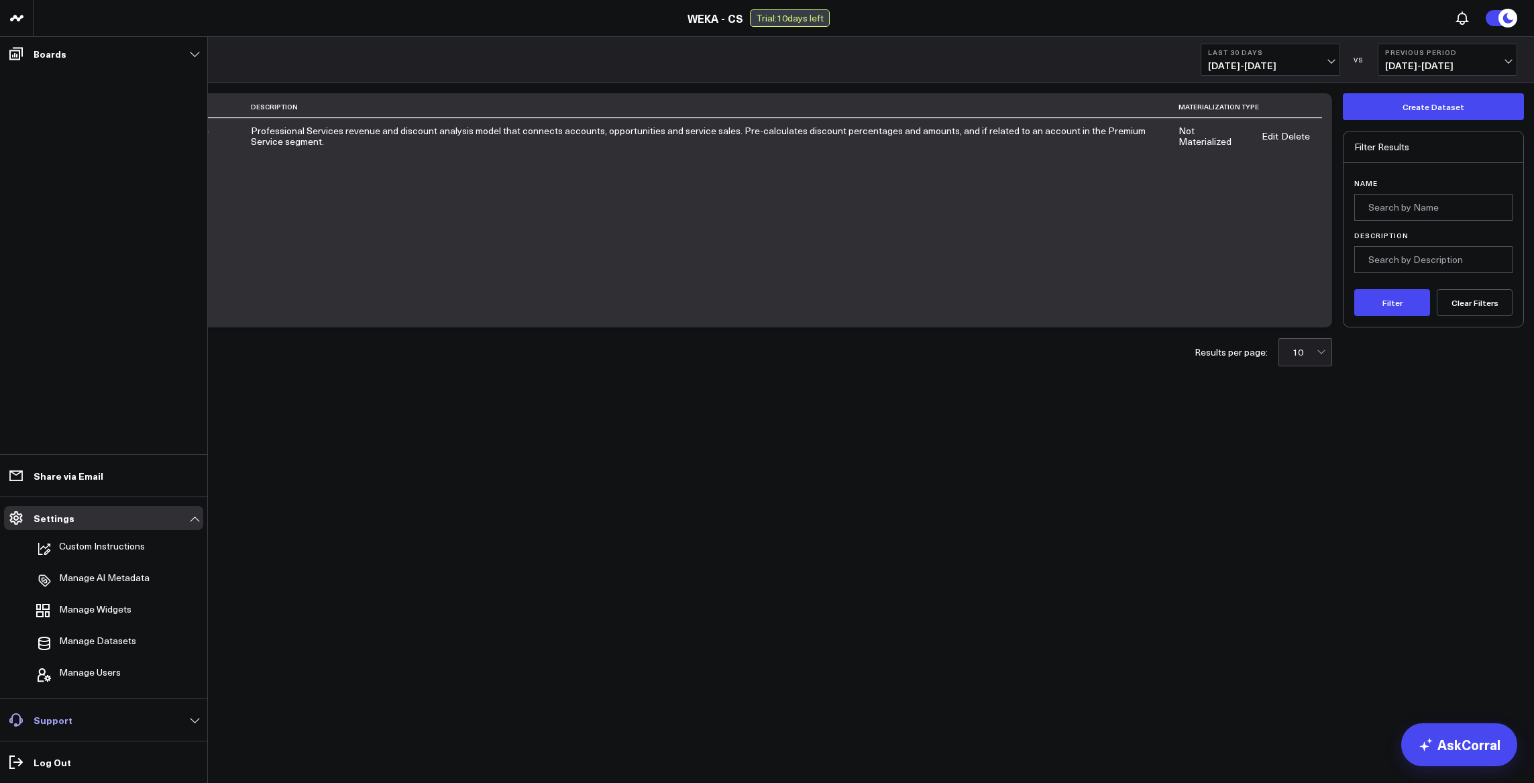
click at [167, 723] on link "Support" at bounding box center [103, 720] width 199 height 24
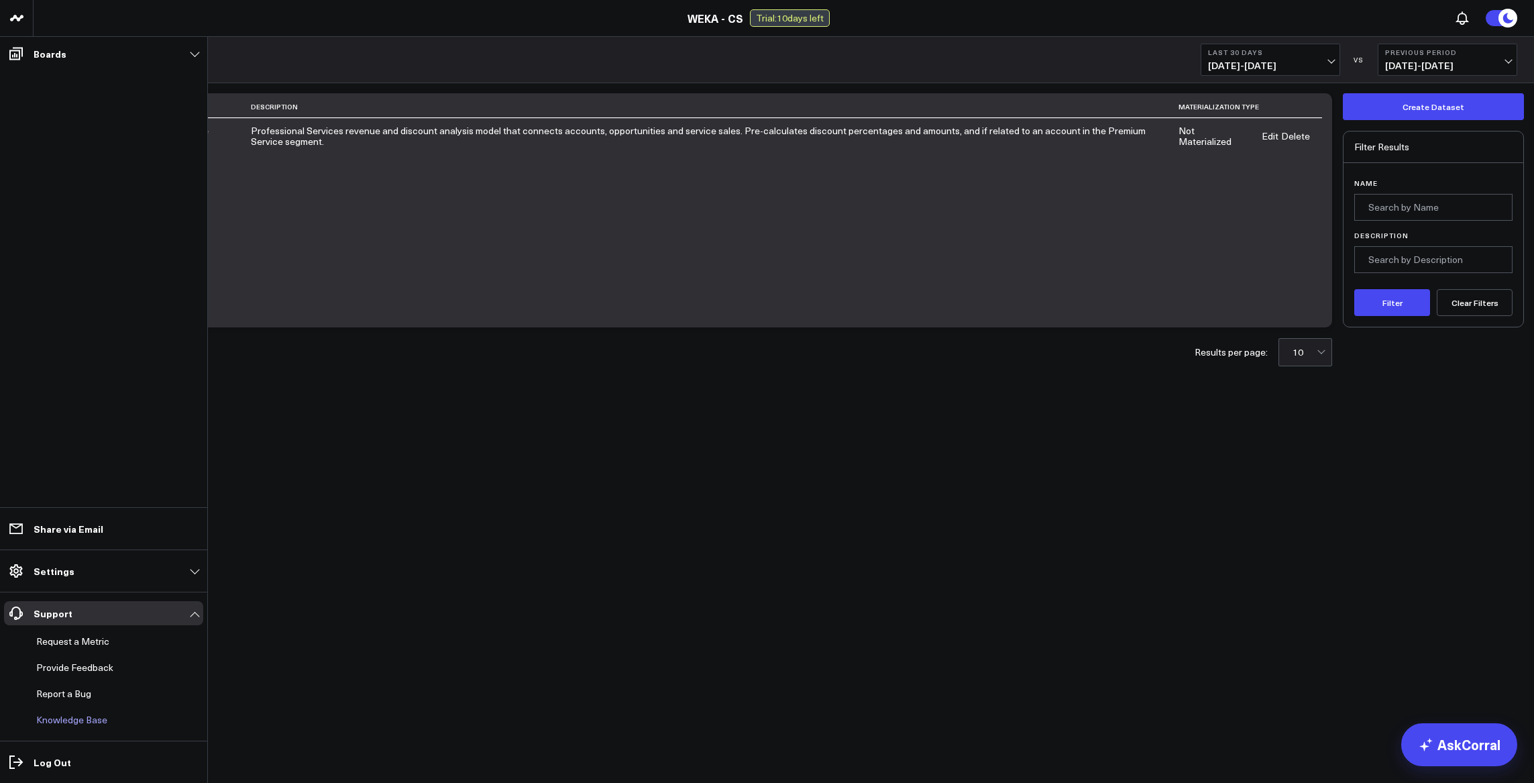
click at [85, 719] on link "Knowledge Base" at bounding box center [97, 720] width 132 height 24
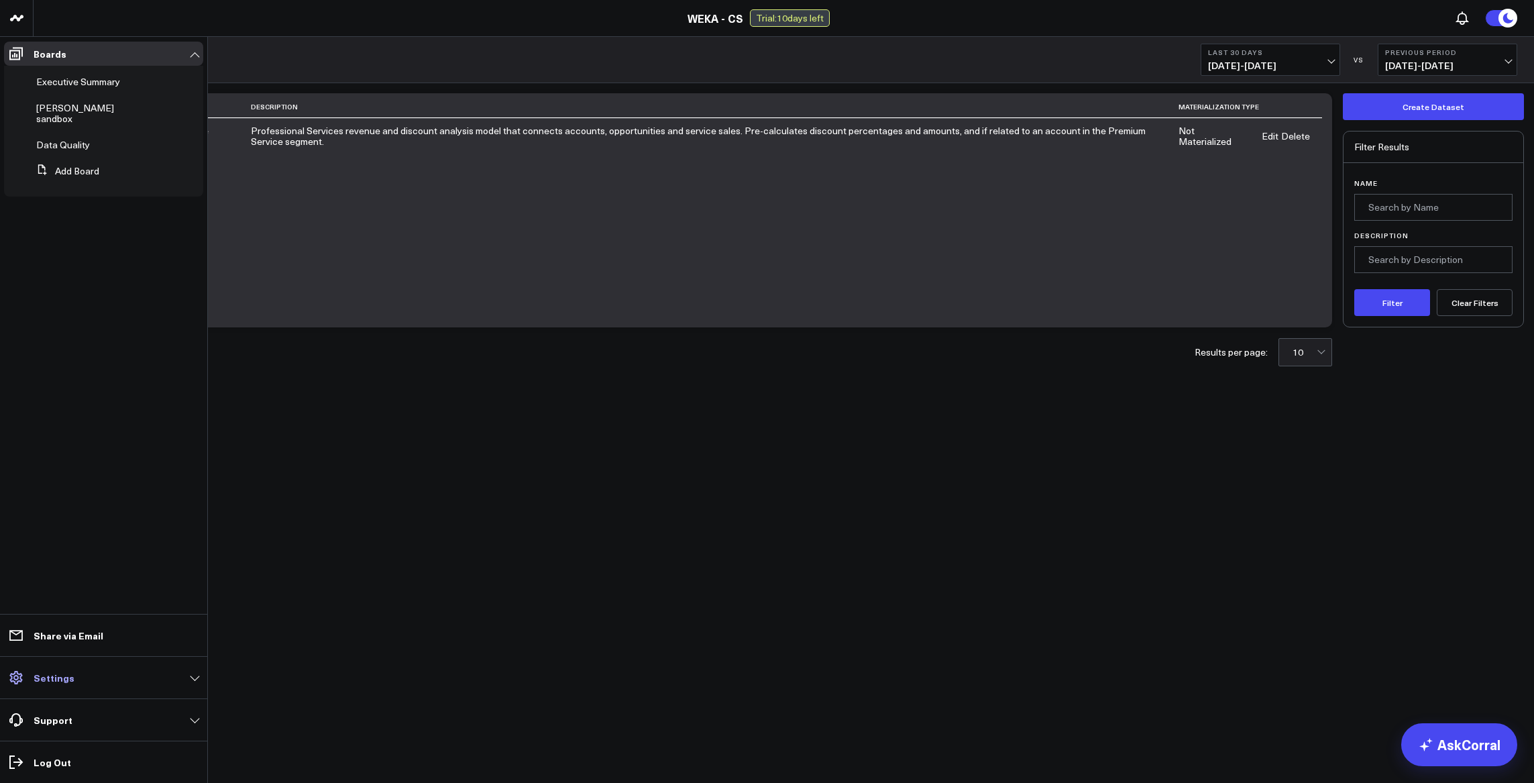
click at [105, 676] on link "Settings" at bounding box center [103, 677] width 199 height 24
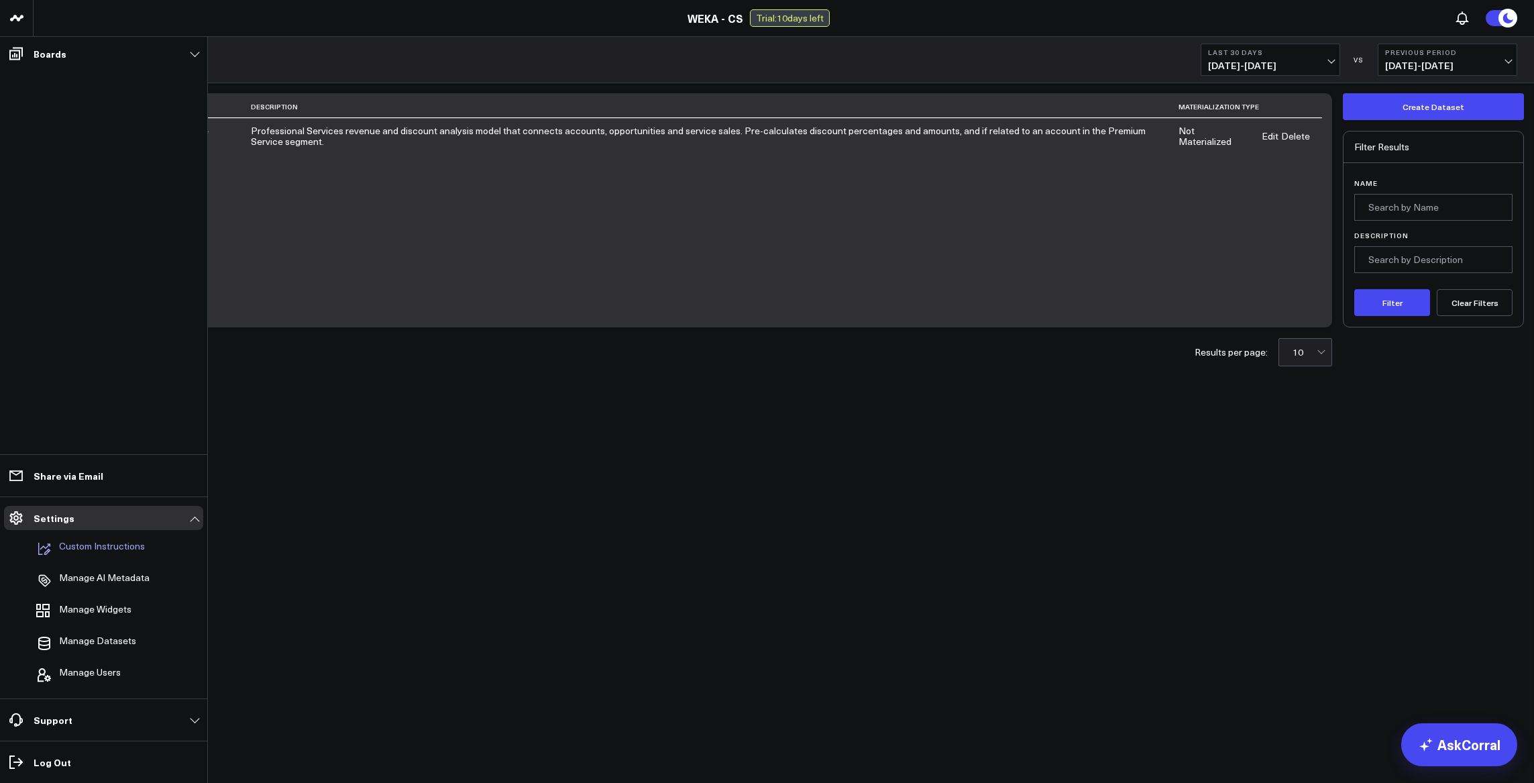
click at [109, 547] on p "Custom Instructions" at bounding box center [102, 549] width 86 height 16
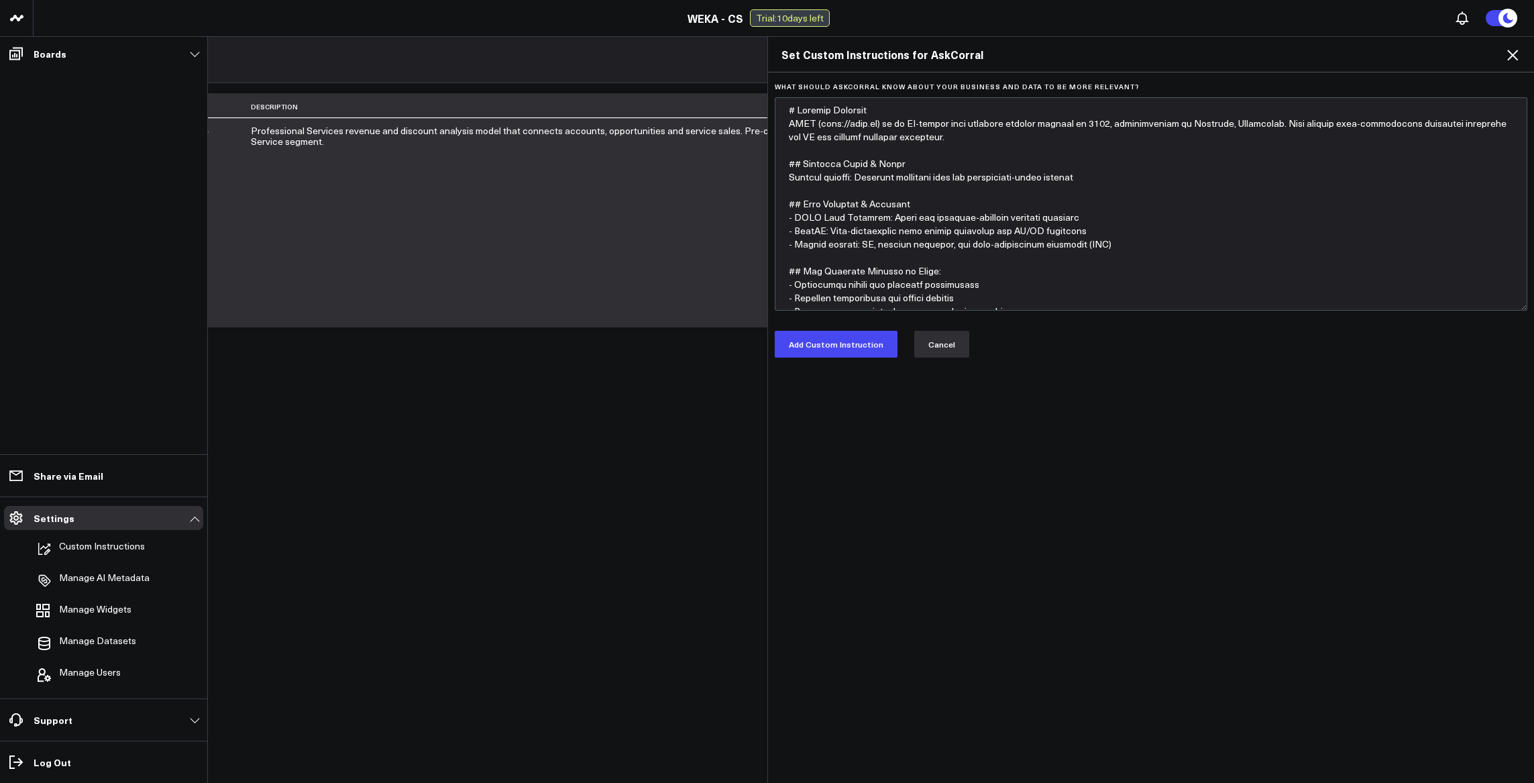
click at [919, 345] on button "Cancel" at bounding box center [941, 344] width 55 height 27
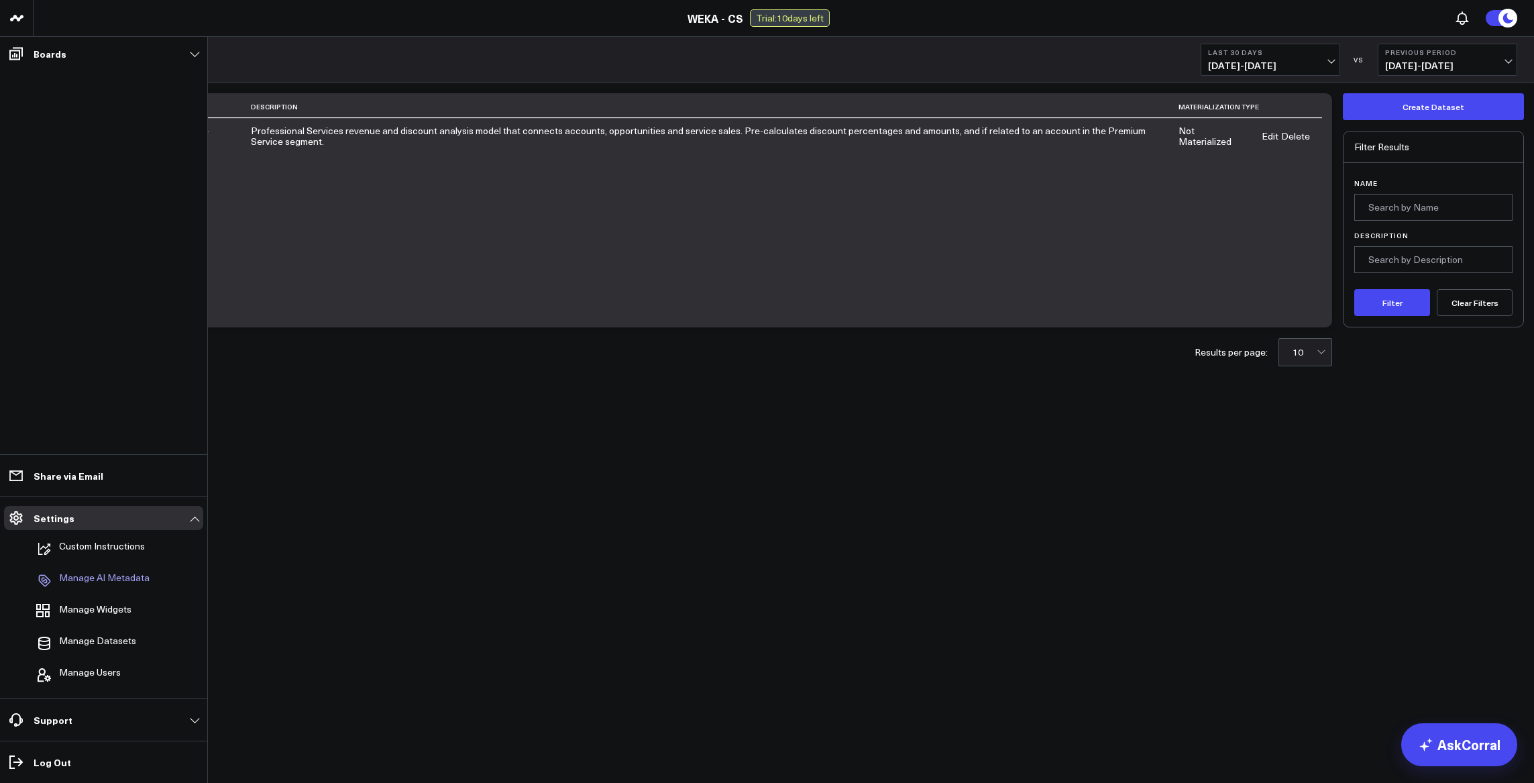
click at [103, 582] on p "Manage AI Metadata" at bounding box center [104, 580] width 91 height 16
